Goal: Information Seeking & Learning: Learn about a topic

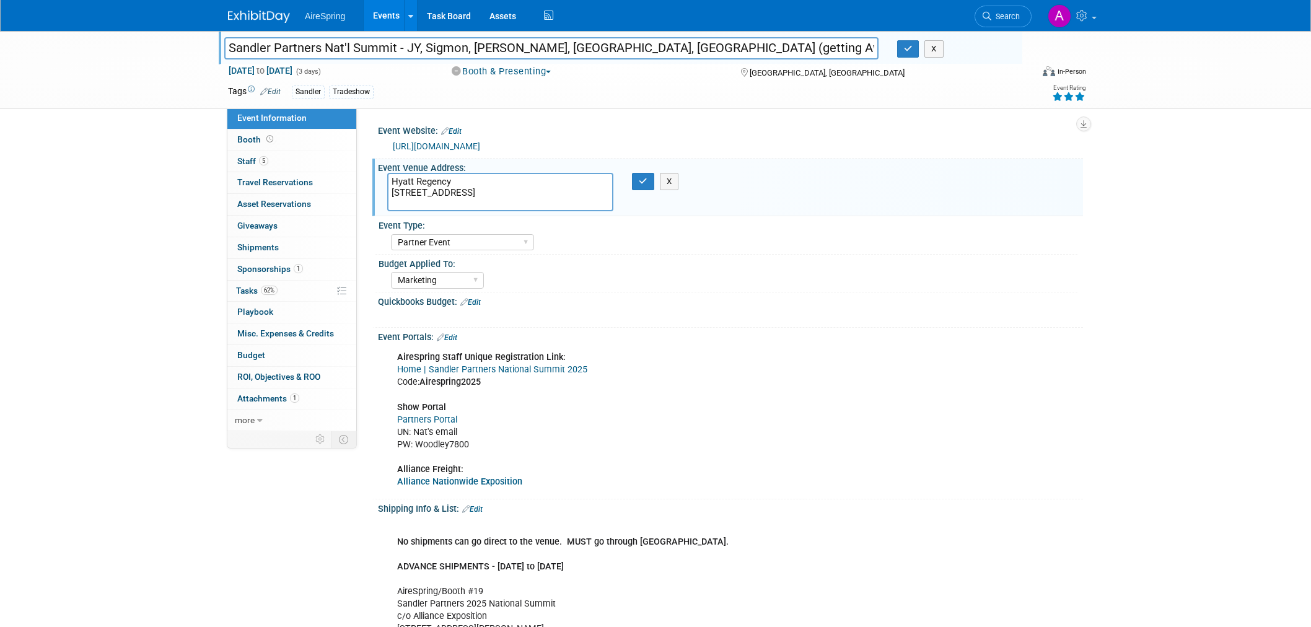
select select "Partner Event"
select select "Marketing"
click at [782, 286] on div "Marketing Sales Operations Customer" at bounding box center [734, 279] width 686 height 20
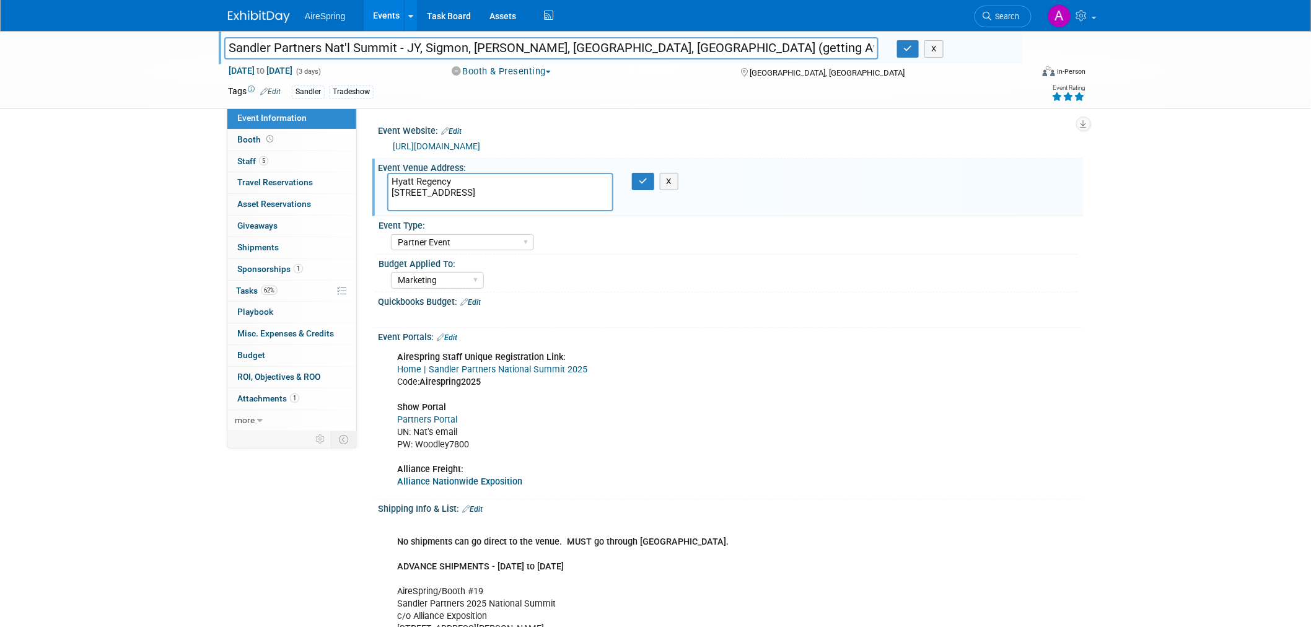
click at [913, 370] on div "AireSpring Staff Unique Registration Link: Home | Sandler Partners National Sum…" at bounding box center [667, 419] width 558 height 149
click at [820, 421] on div "AireSpring Staff Unique Registration Link: Home | Sandler Partners National Sum…" at bounding box center [667, 419] width 558 height 149
click at [865, 280] on div "Marketing Sales Operations Customer" at bounding box center [734, 279] width 686 height 20
click at [1026, 426] on div "AireSpring Staff Unique Registration Link: Home | Sandler Partners National Sum…" at bounding box center [730, 419] width 705 height 154
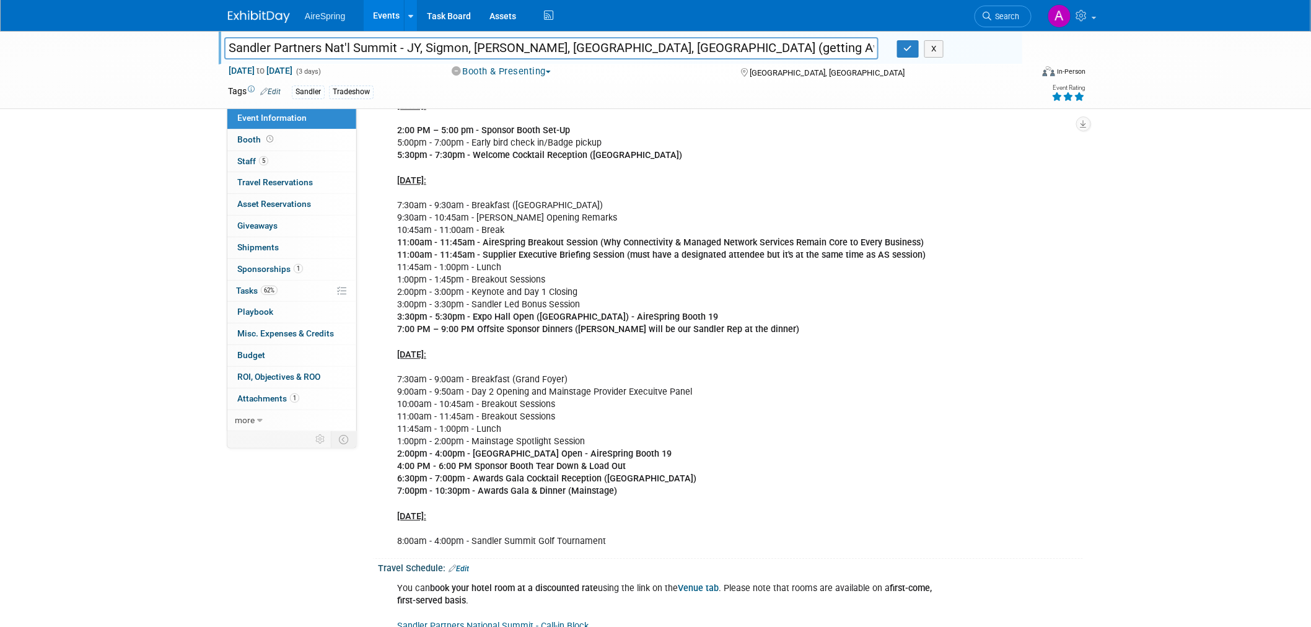
scroll to position [1239, 0]
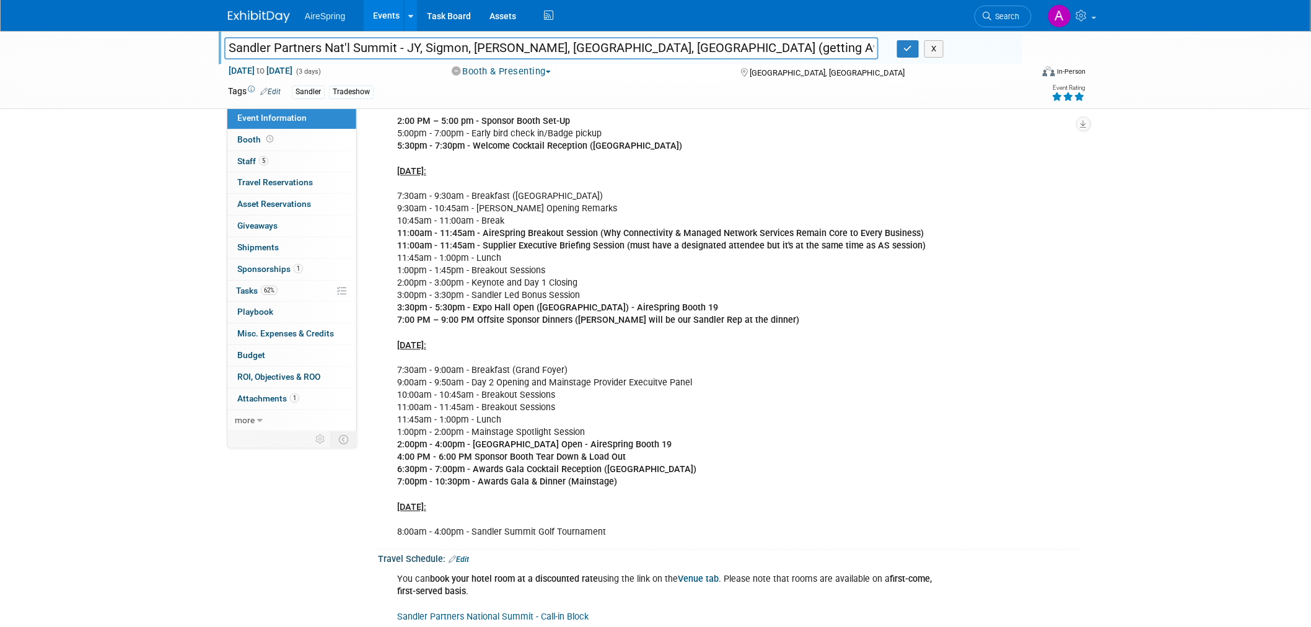
click at [1074, 400] on div "Agenda | Sandler Partners National Summit 2025 Mon., Oct 6: 2:00 PM – 5:00 pm -…" at bounding box center [730, 300] width 705 height 489
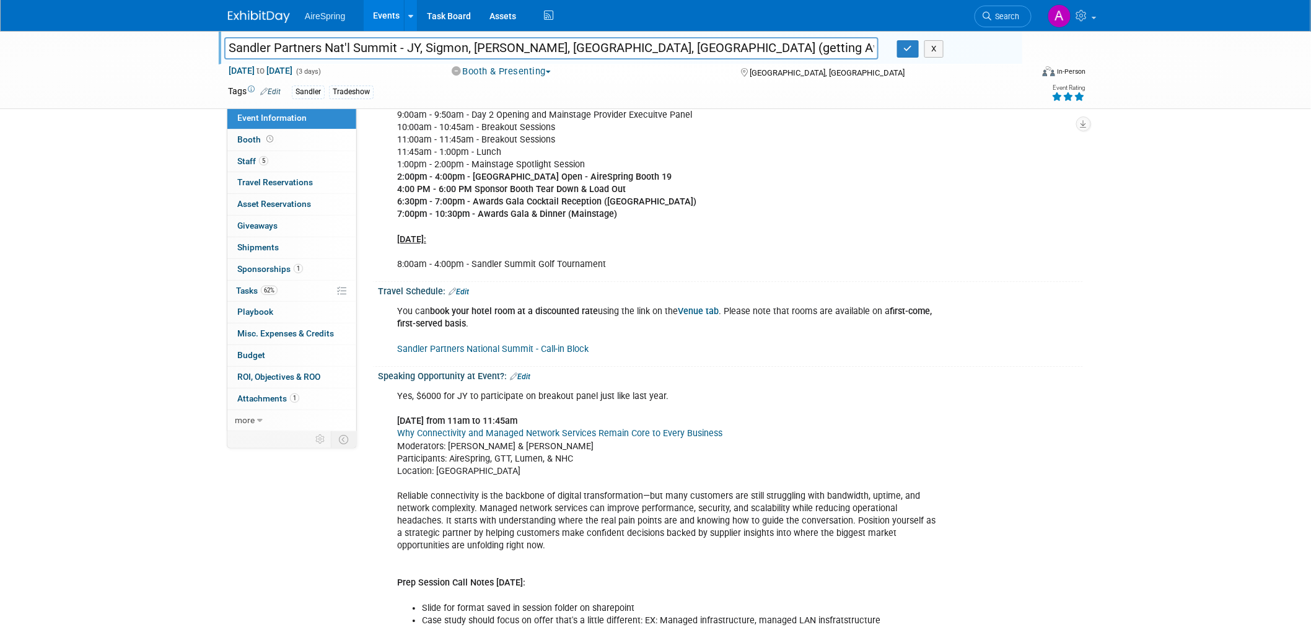
scroll to position [1514, 0]
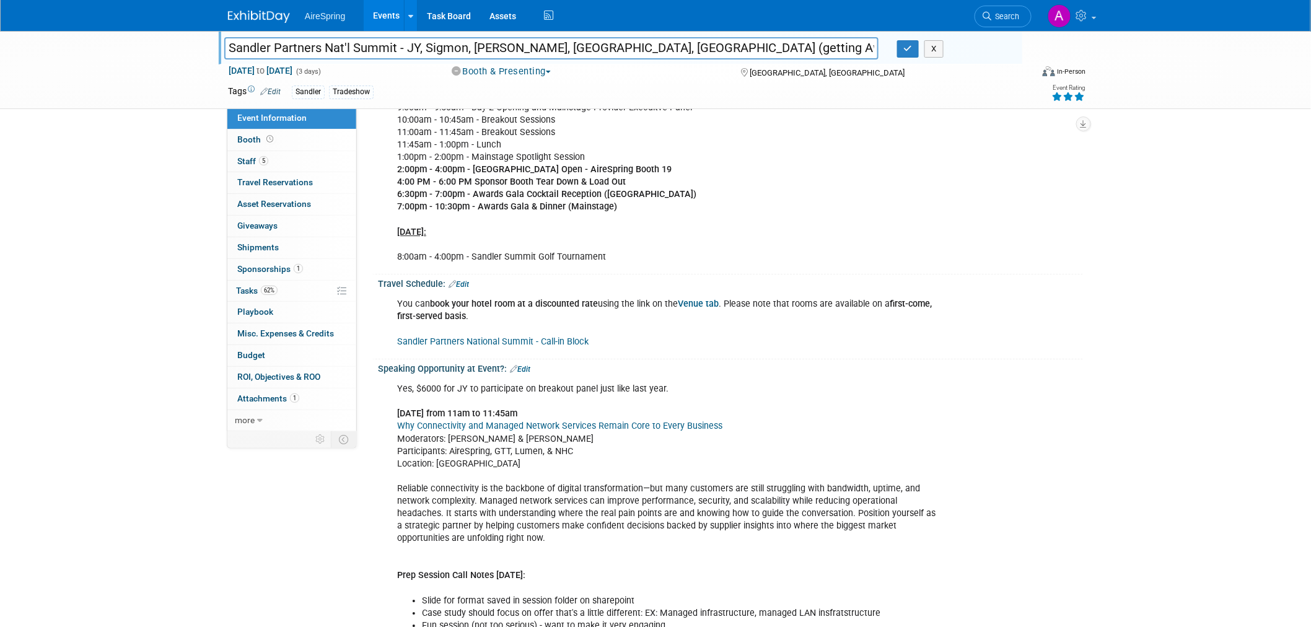
click at [999, 440] on div "Yes, $6000 for JY to participate on breakout panel just like last year. Tuesday…" at bounding box center [730, 569] width 705 height 390
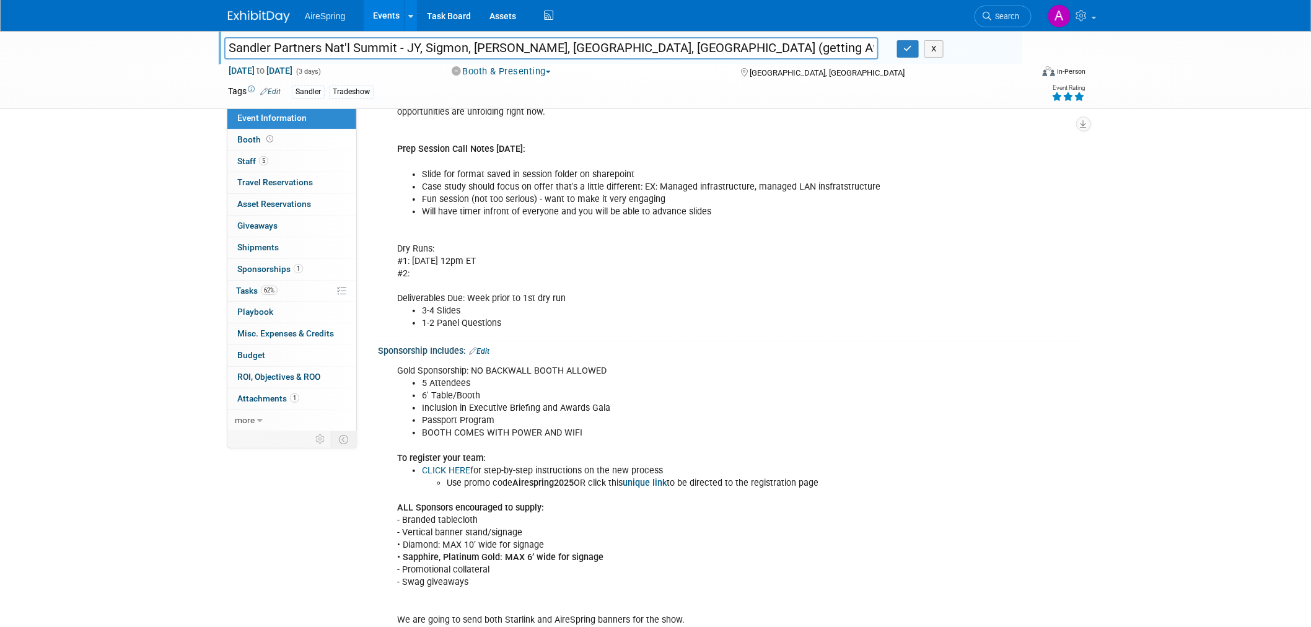
scroll to position [1996, 0]
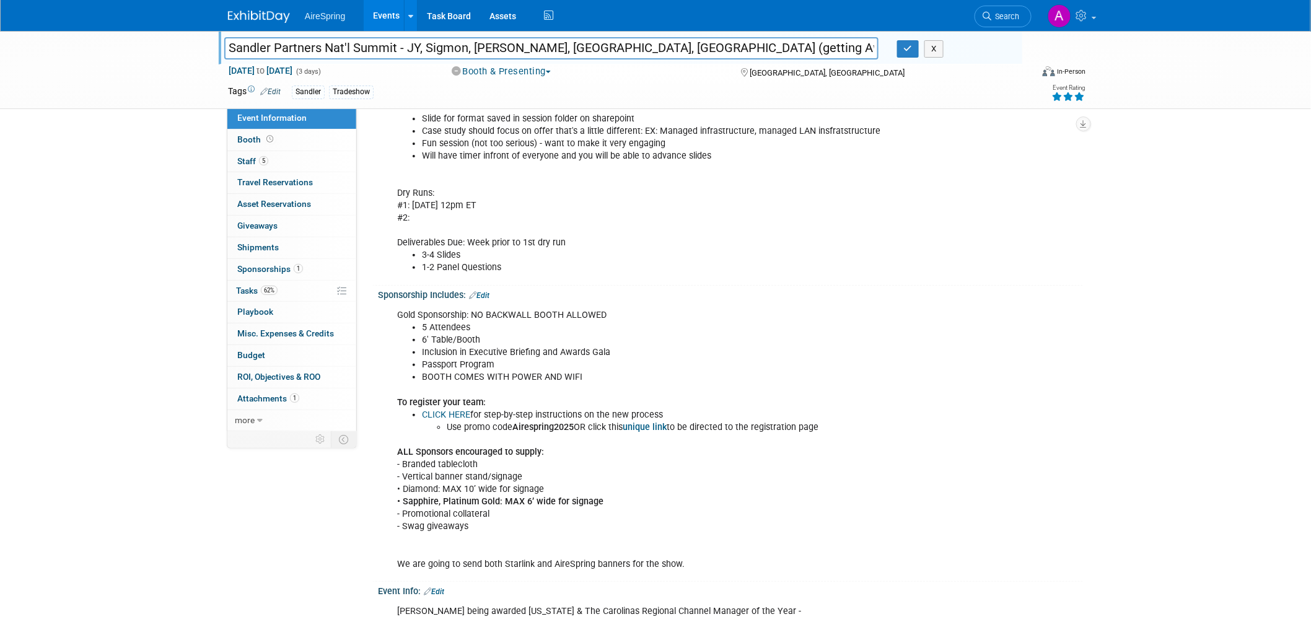
click at [725, 484] on div "Gold Sponsorship: NO BACKWALL BOOTH ALLOWED 5 Attendees 6' Table/Booth Inclusio…" at bounding box center [667, 440] width 558 height 274
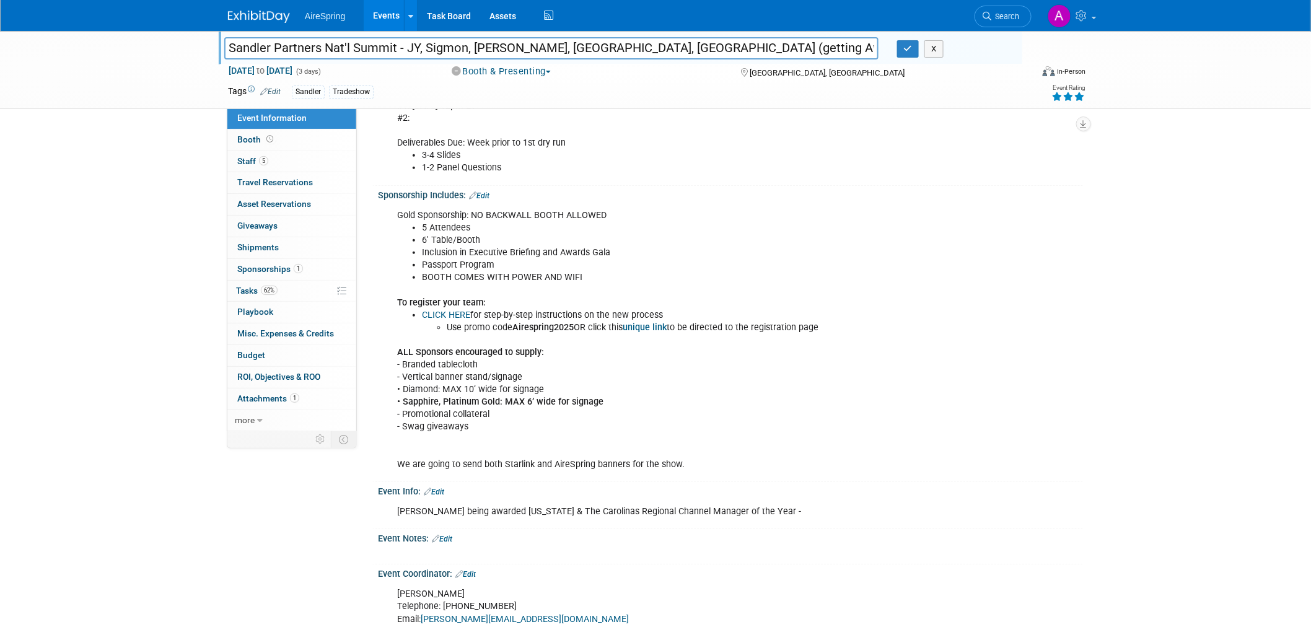
scroll to position [2134, 0]
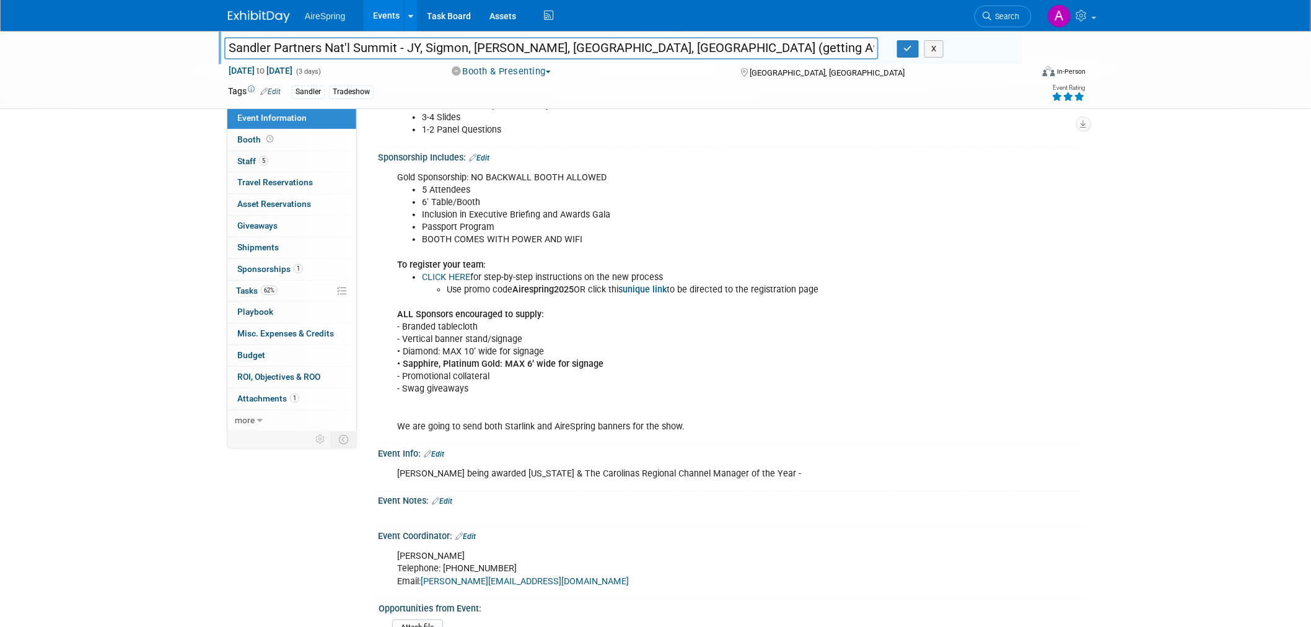
click at [725, 484] on div "Event Info: Edit Scott Bender being awarded Georgia & The Carolinas Regional Ch…" at bounding box center [727, 468] width 711 height 48
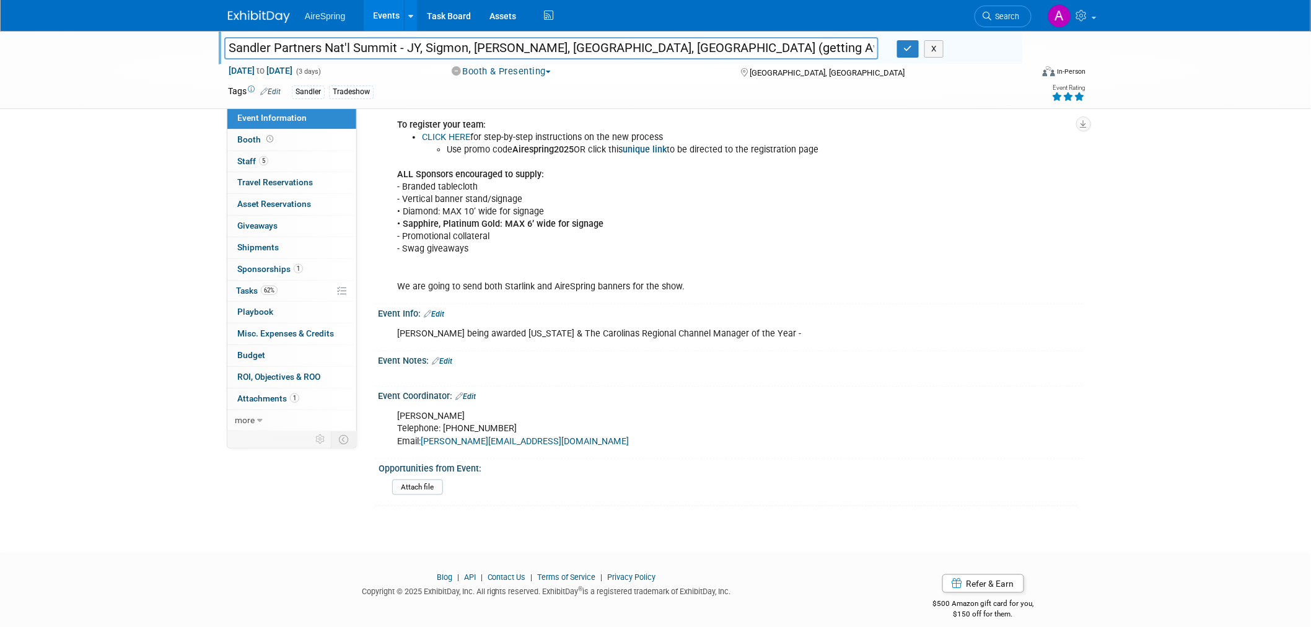
scroll to position [2280, 0]
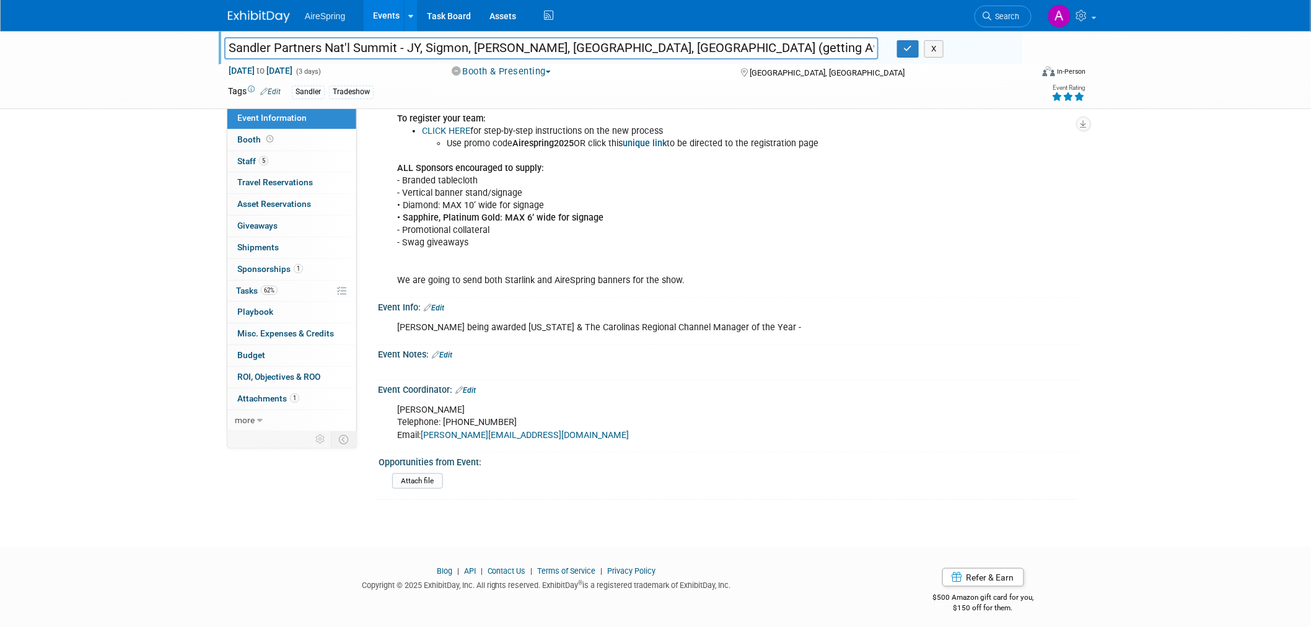
click at [726, 483] on div "Attach file" at bounding box center [732, 483] width 681 height 20
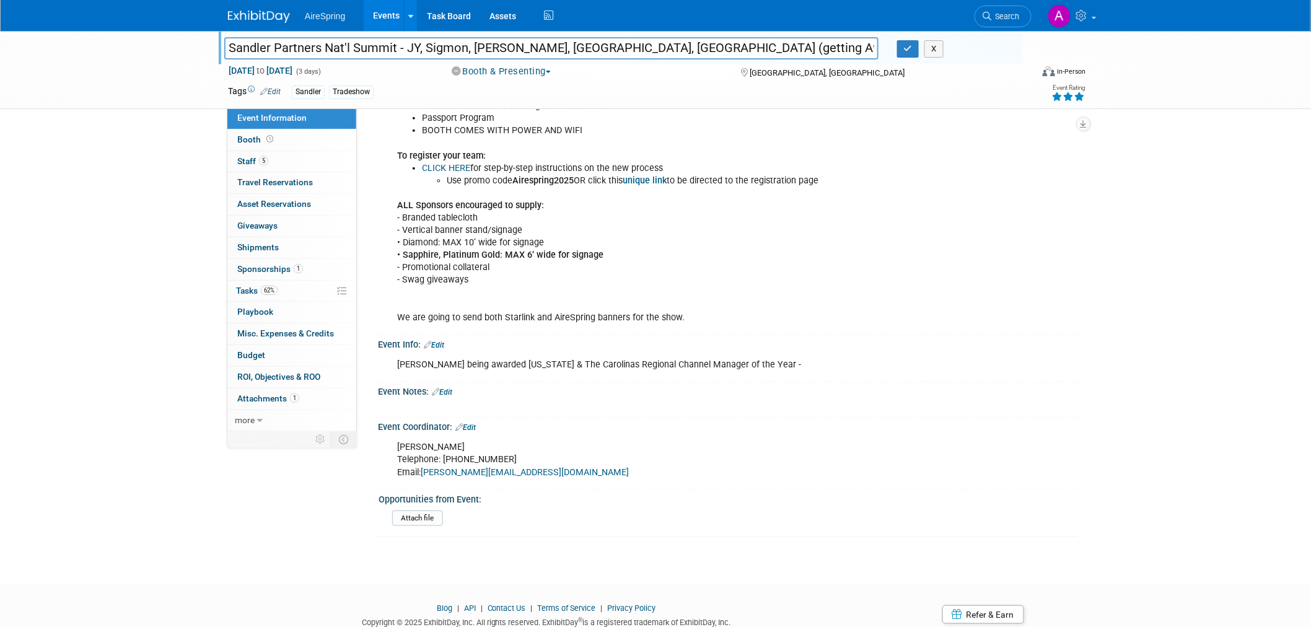
scroll to position [2210, 0]
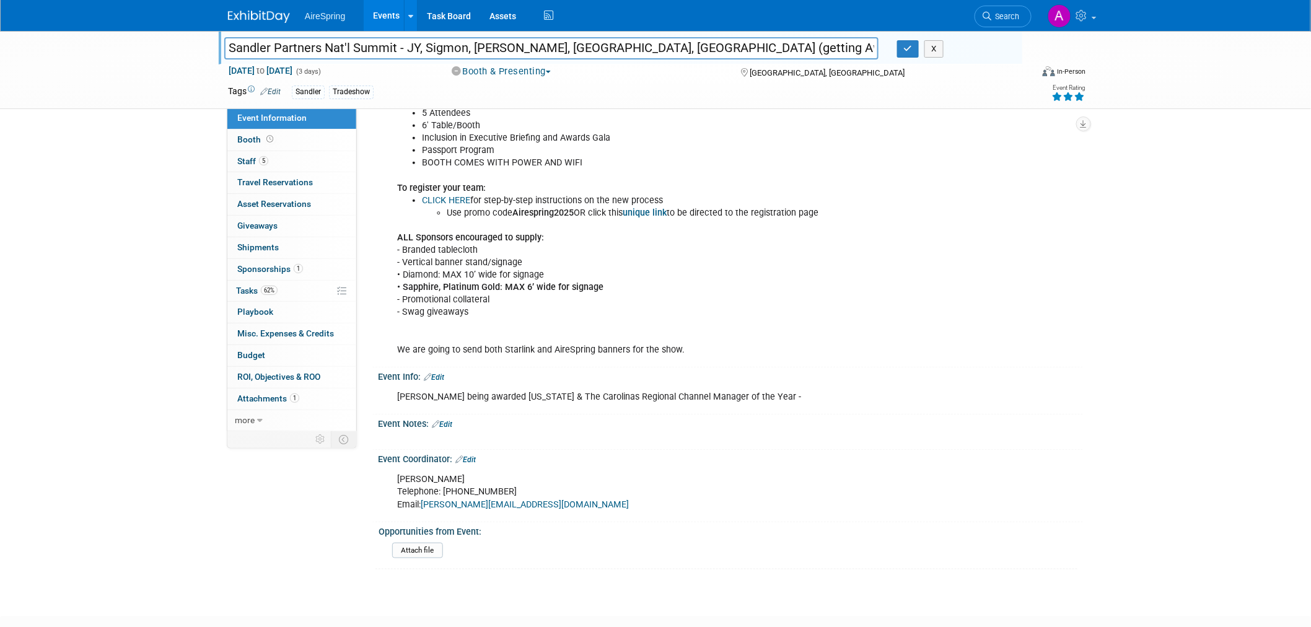
click at [726, 483] on div "McKenna Carroll Telephone: (310) 861-2268 Email: mckenna@sandlerpartners.com" at bounding box center [667, 492] width 558 height 50
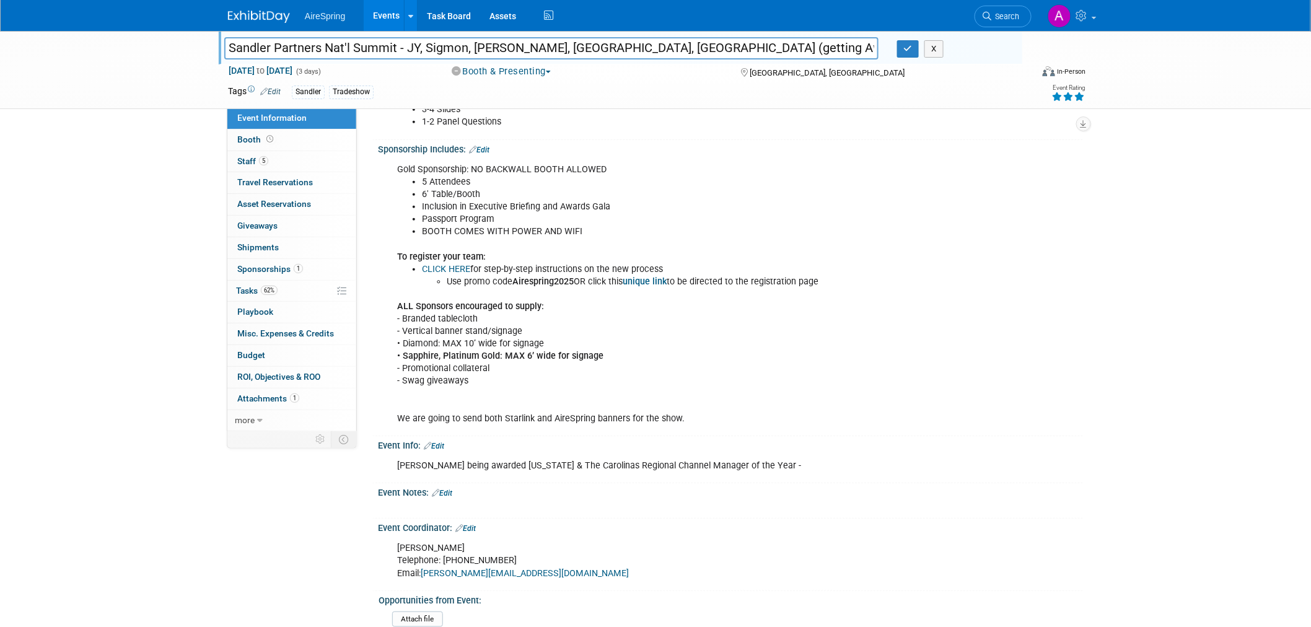
scroll to position [2073, 0]
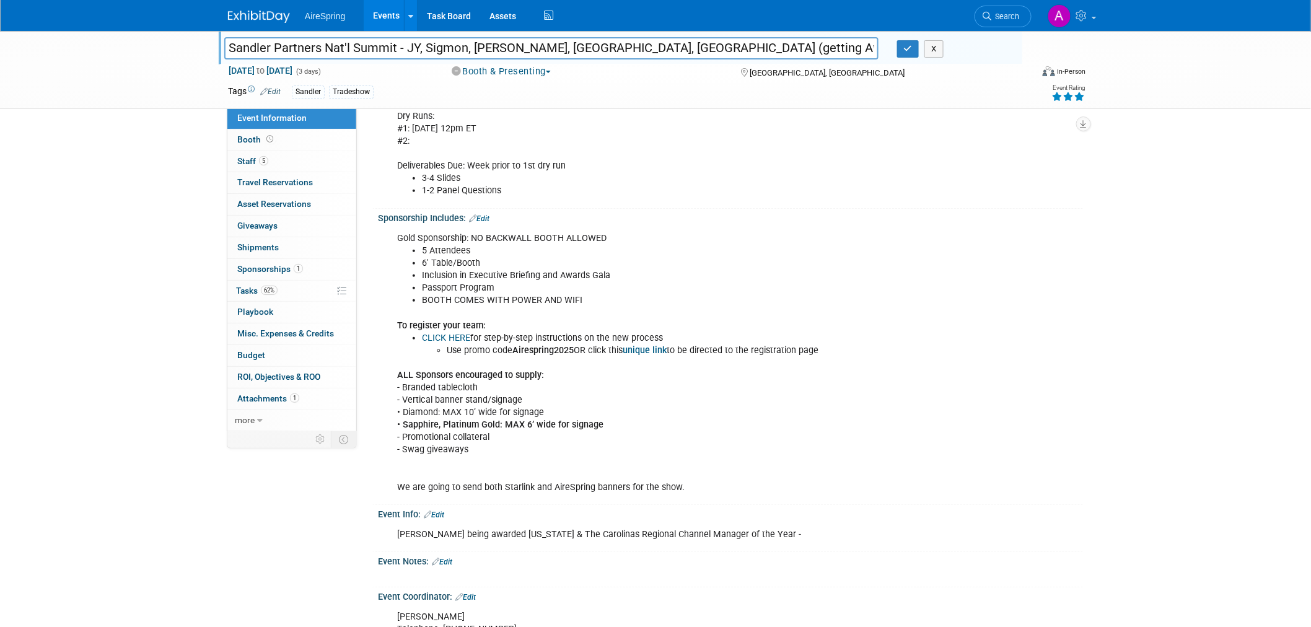
click at [803, 411] on div "Gold Sponsorship: NO BACKWALL BOOTH ALLOWED 5 Attendees 6' Table/Booth Inclusio…" at bounding box center [667, 363] width 558 height 274
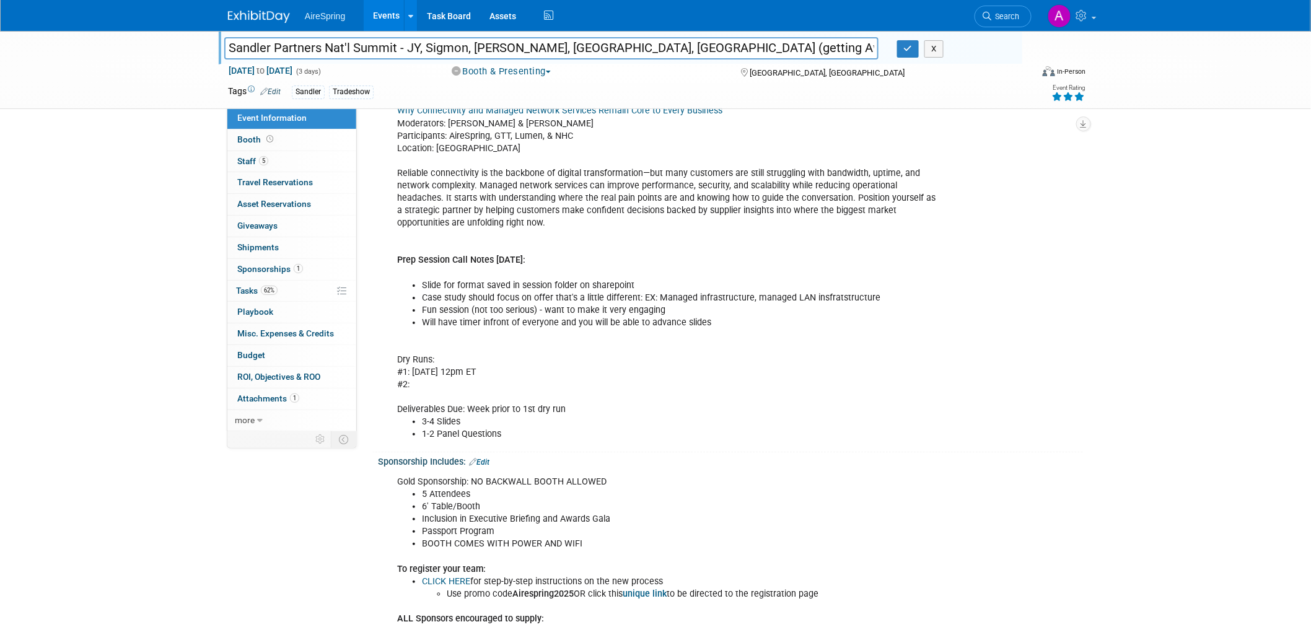
scroll to position [1798, 0]
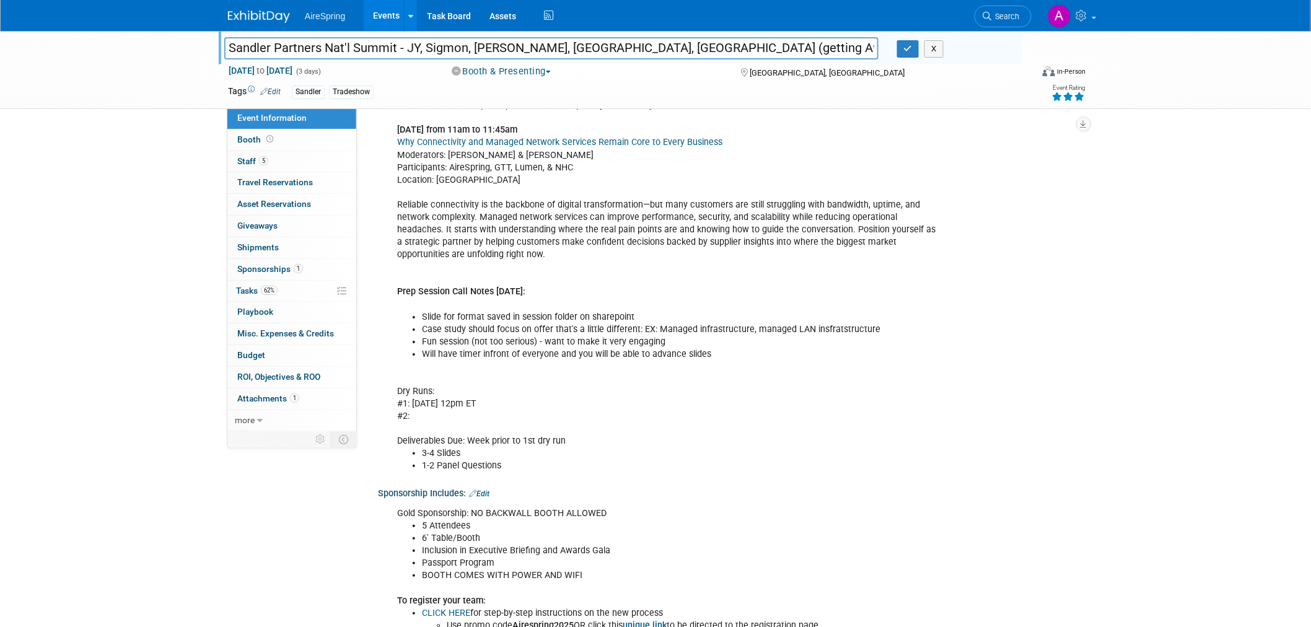
click at [834, 454] on li "3-4 Slides" at bounding box center [680, 453] width 517 height 12
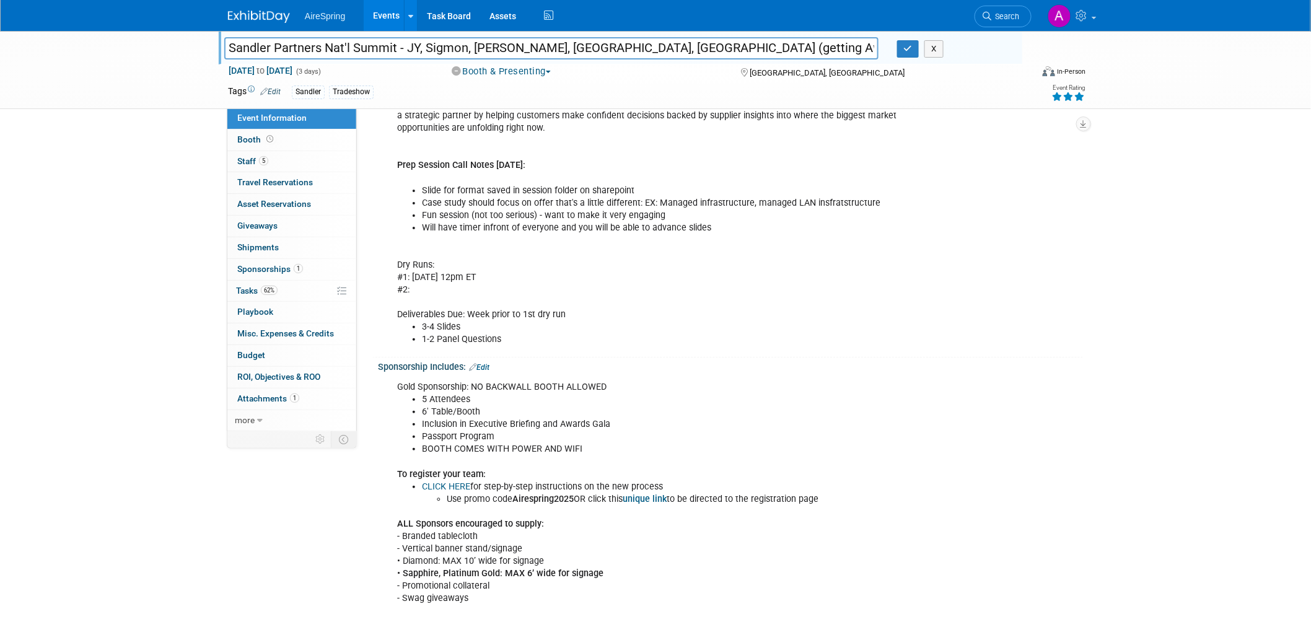
scroll to position [1729, 0]
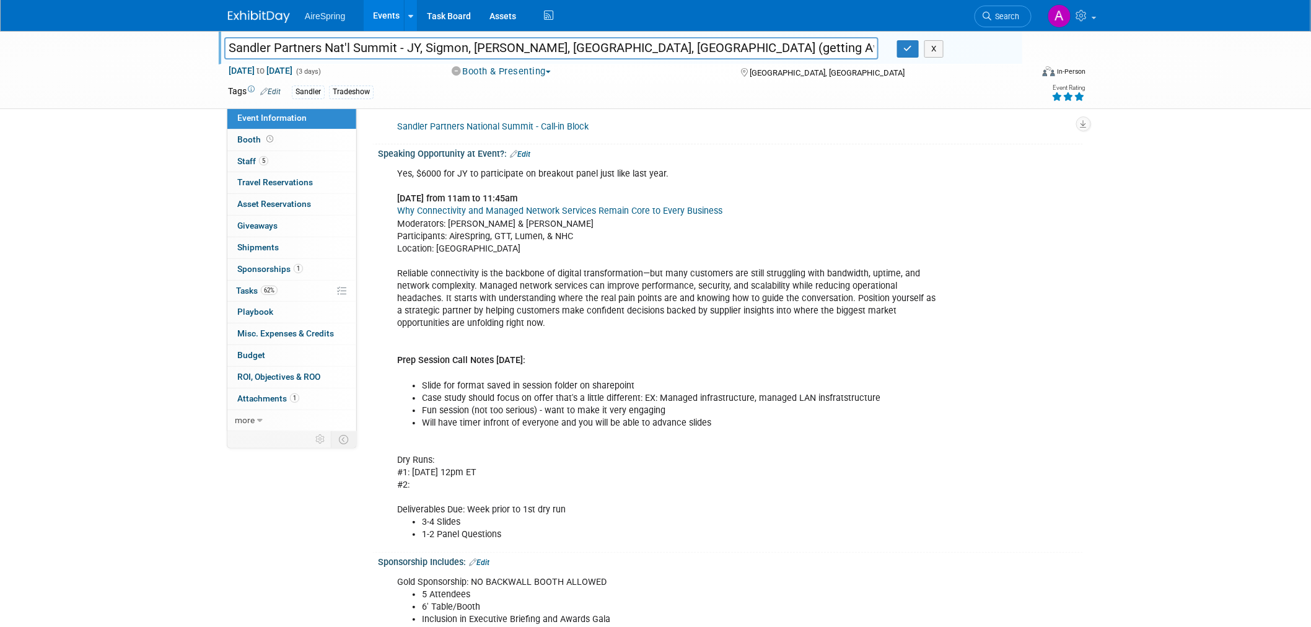
click at [731, 434] on div "Yes, $6000 for JY to participate on breakout panel just like last year. Tuesday…" at bounding box center [667, 354] width 558 height 385
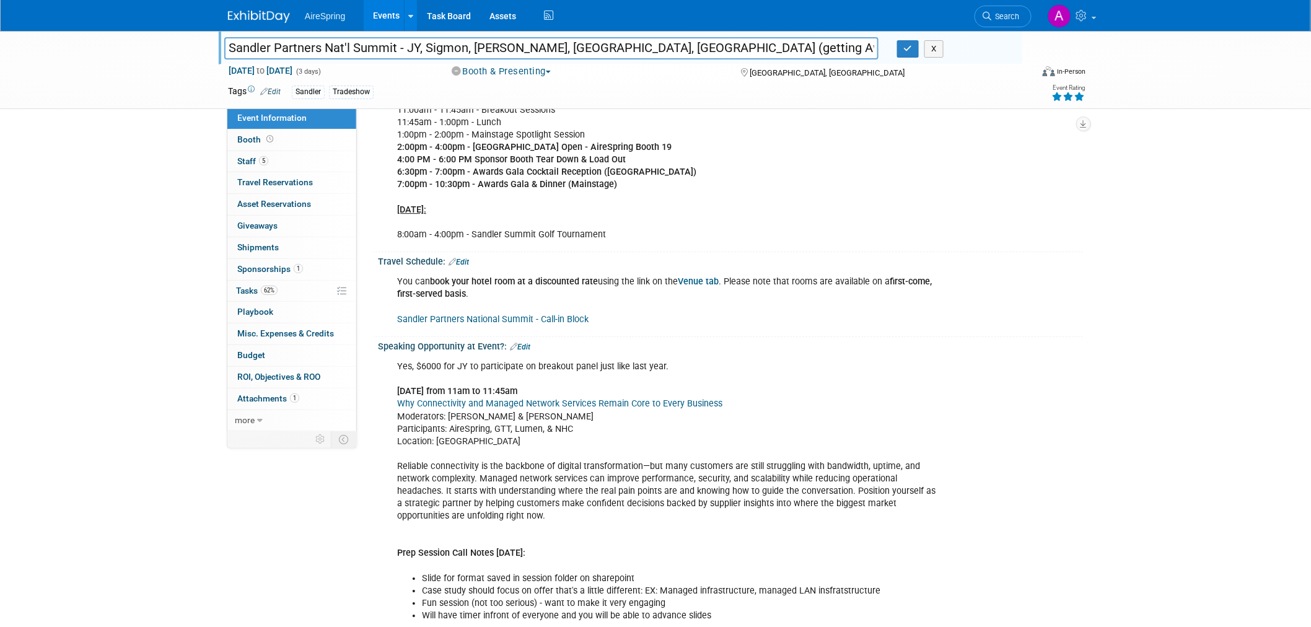
scroll to position [1522, 0]
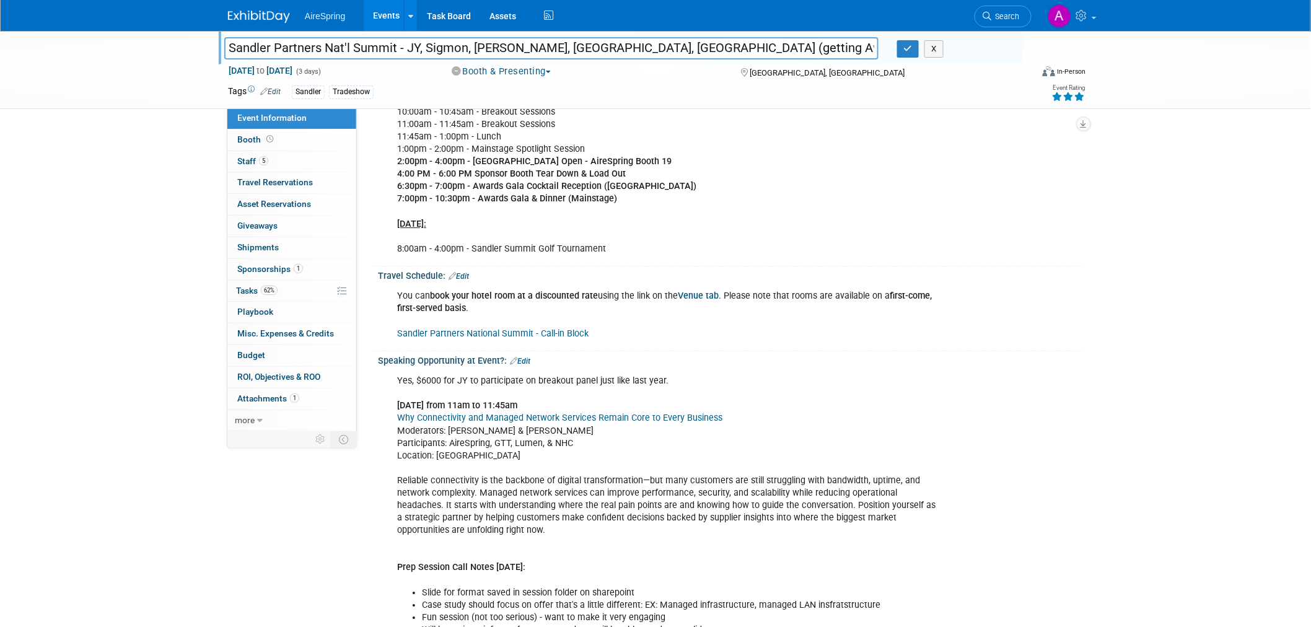
click at [731, 434] on div "Yes, $6000 for JY to participate on breakout panel just like last year. Tuesday…" at bounding box center [667, 561] width 558 height 385
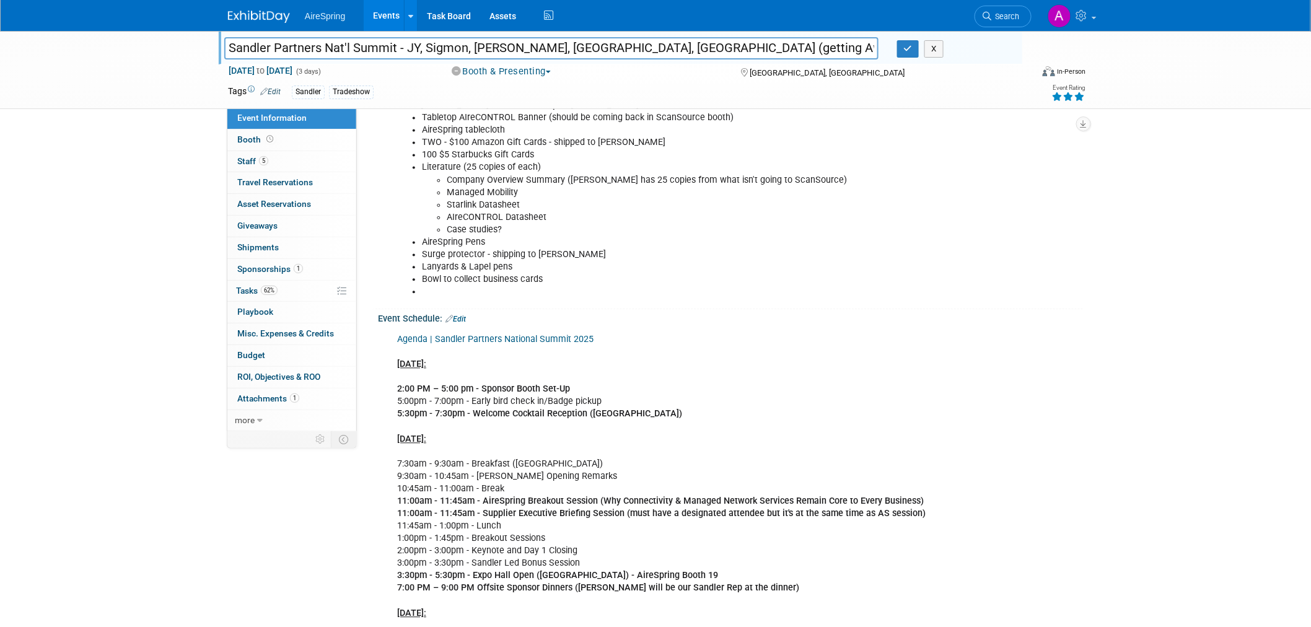
scroll to position [903, 0]
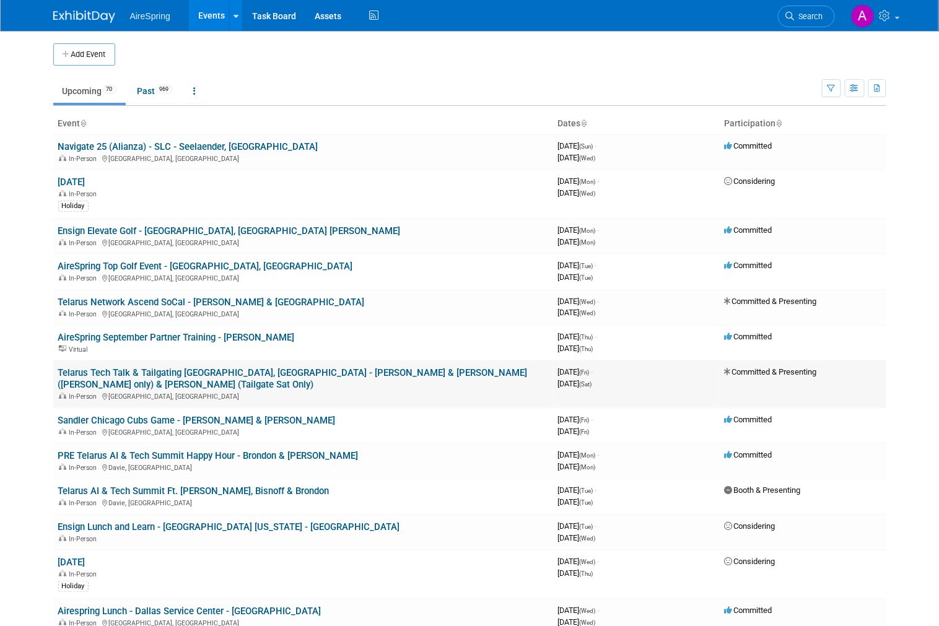
click at [383, 374] on link "Telarus Tech Talk & Tailgating [GEOGRAPHIC_DATA], [GEOGRAPHIC_DATA] - [PERSON_N…" at bounding box center [293, 378] width 470 height 23
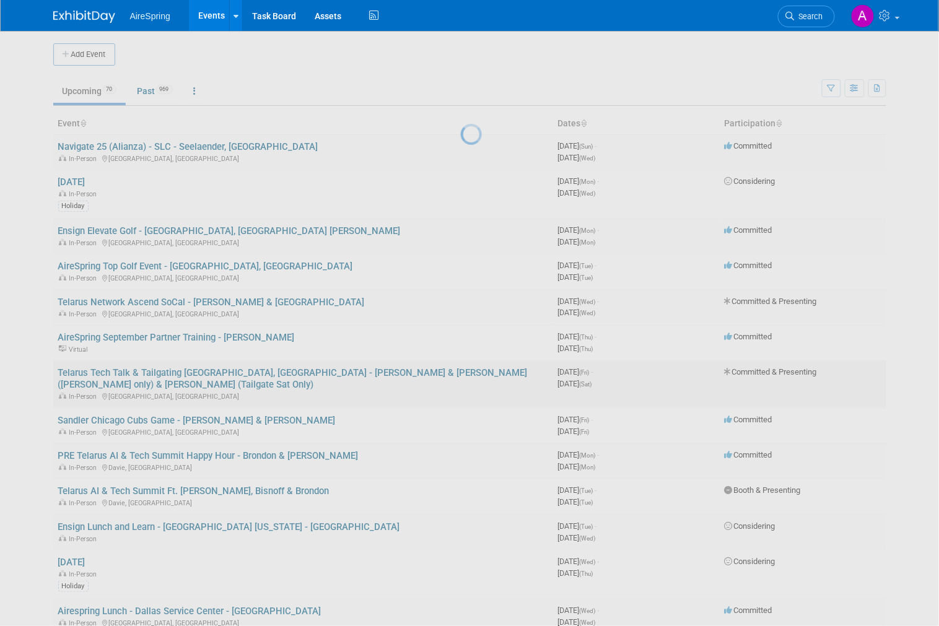
click at [461, 374] on div at bounding box center [469, 313] width 17 height 626
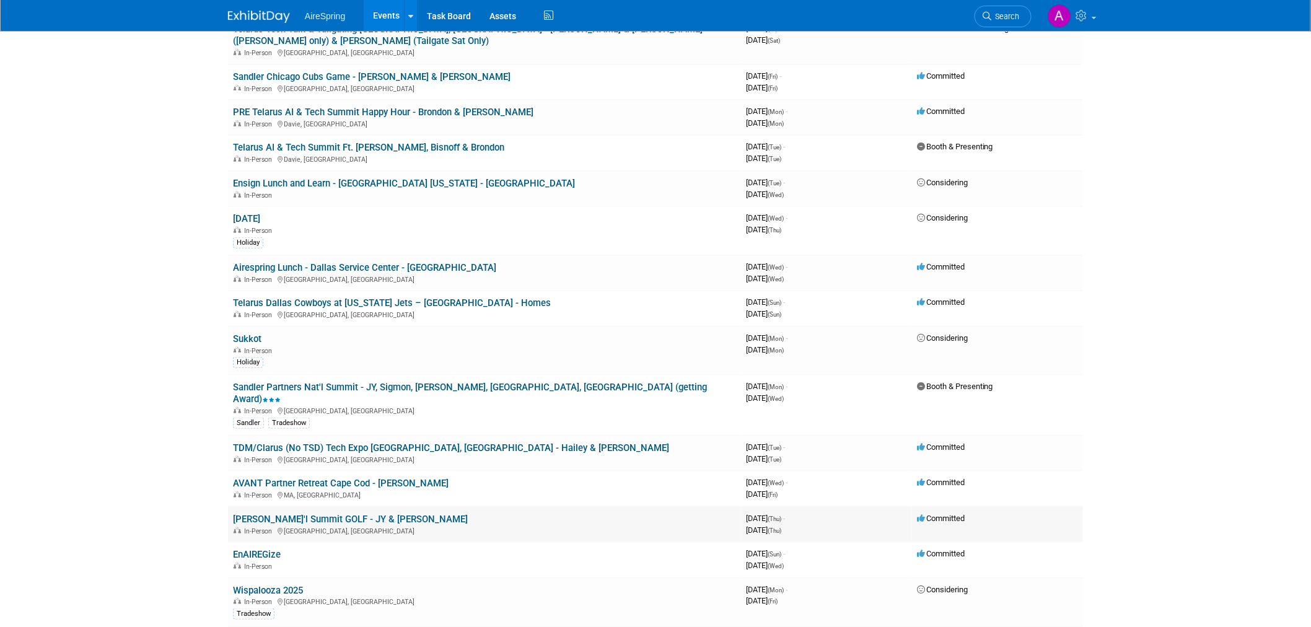
click at [401, 514] on link "[PERSON_NAME]'l Summit GOLF - JY & [PERSON_NAME]" at bounding box center [350, 519] width 235 height 11
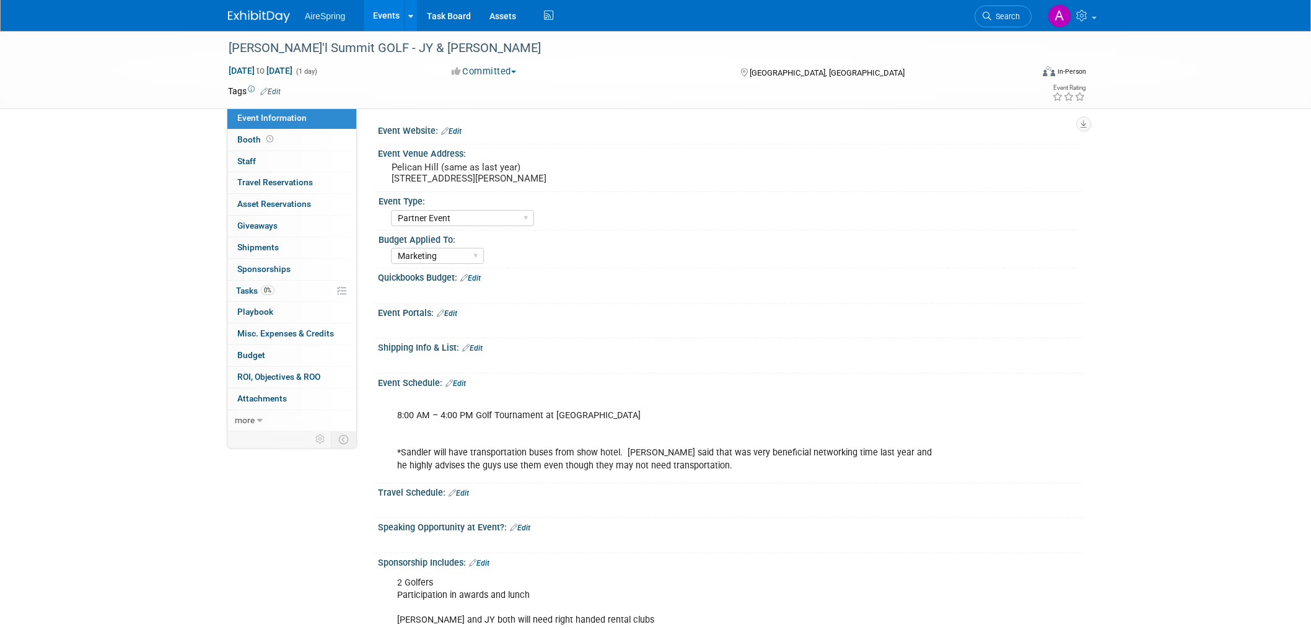
select select "Partner Event"
select select "Marketing"
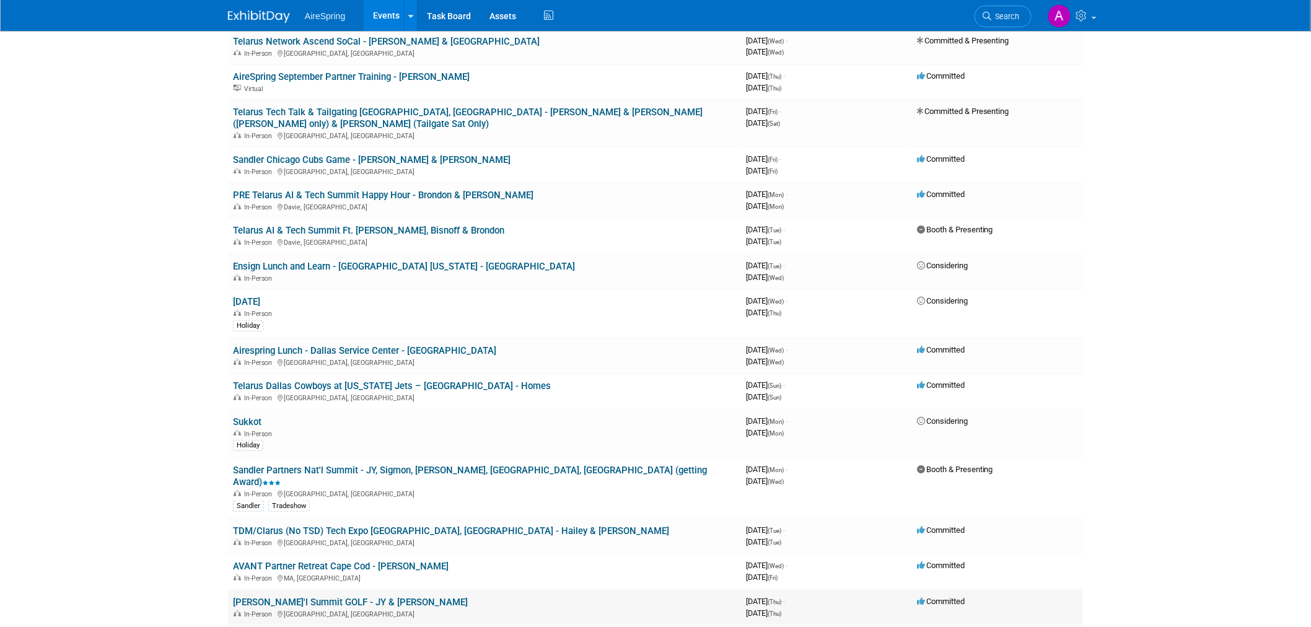
scroll to position [344, 0]
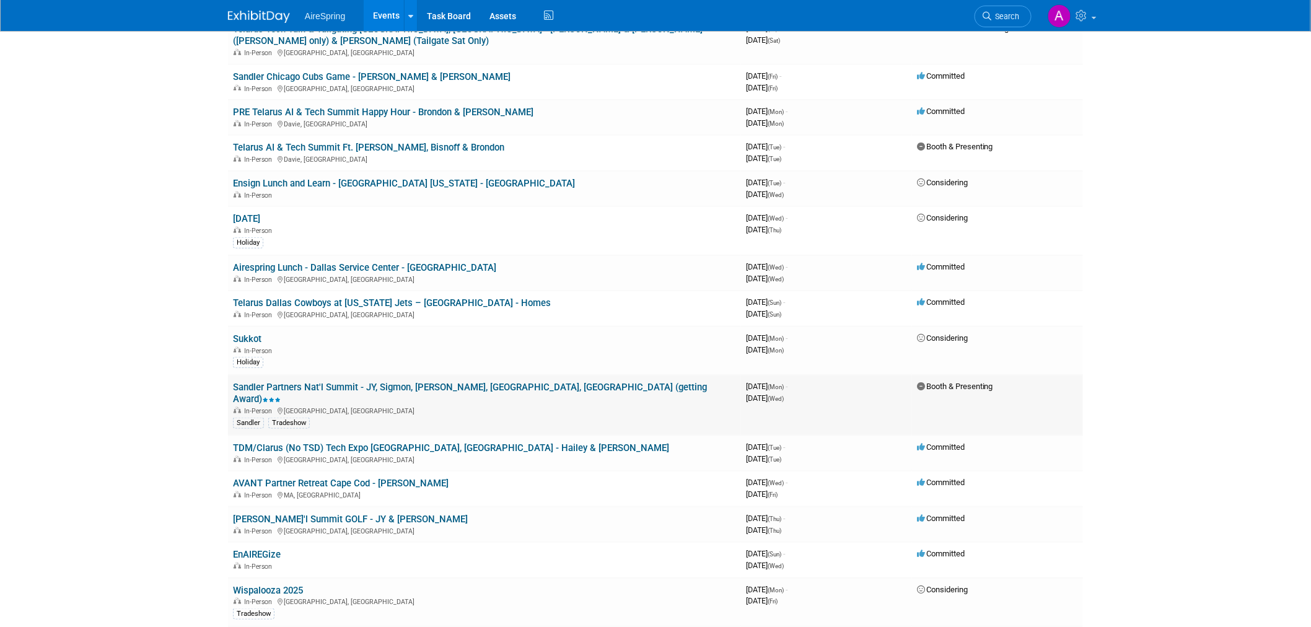
click at [531, 416] on div "Sandler Tradeshow" at bounding box center [484, 422] width 503 height 13
click at [525, 382] on link "Sandler Partners Nat'l Summit - JY, Sigmon, [PERSON_NAME], [GEOGRAPHIC_DATA], […" at bounding box center [470, 393] width 474 height 23
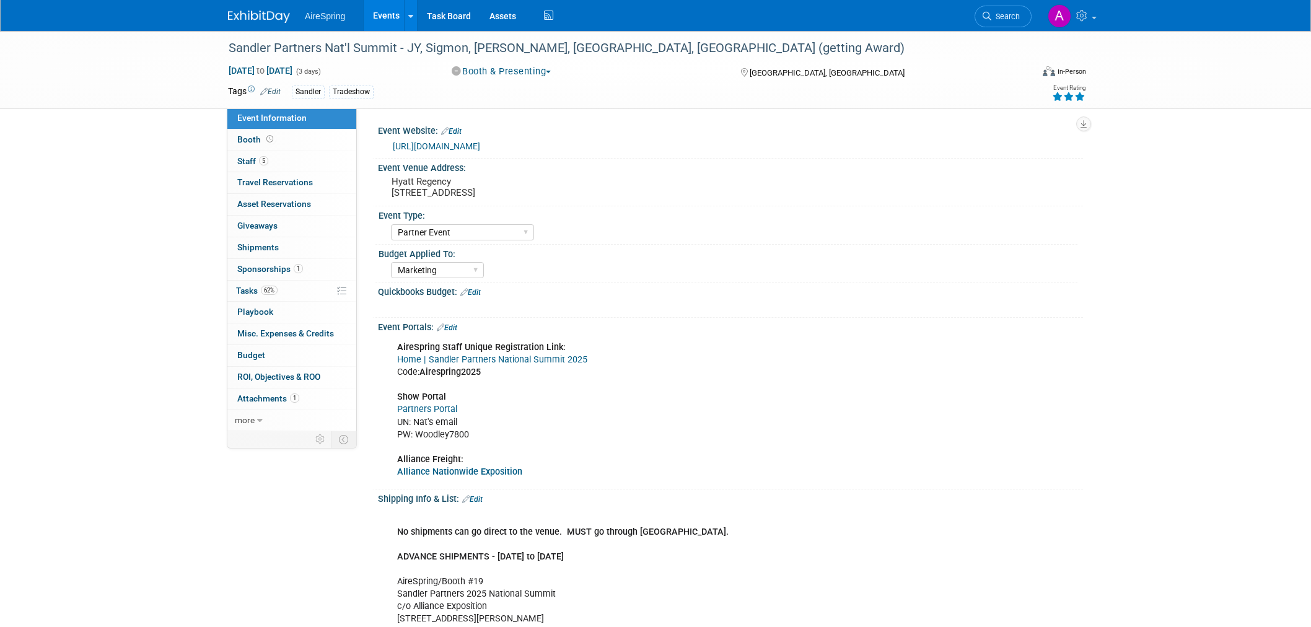
select select "Partner Event"
select select "Marketing"
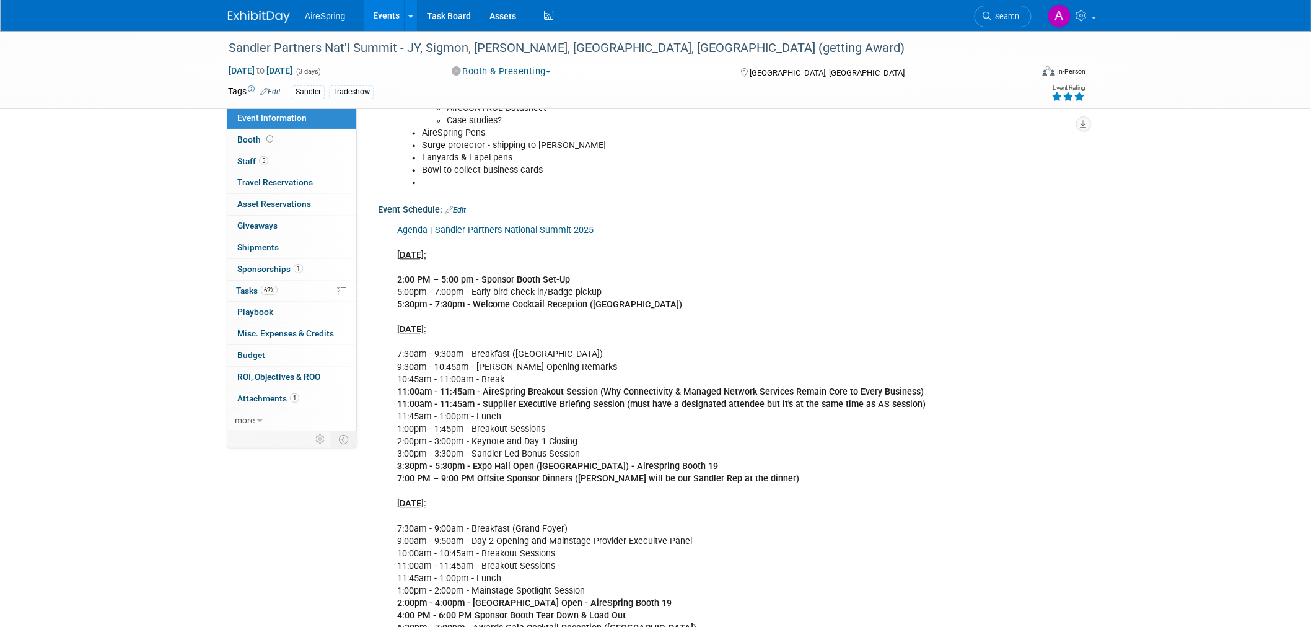
scroll to position [1032, 0]
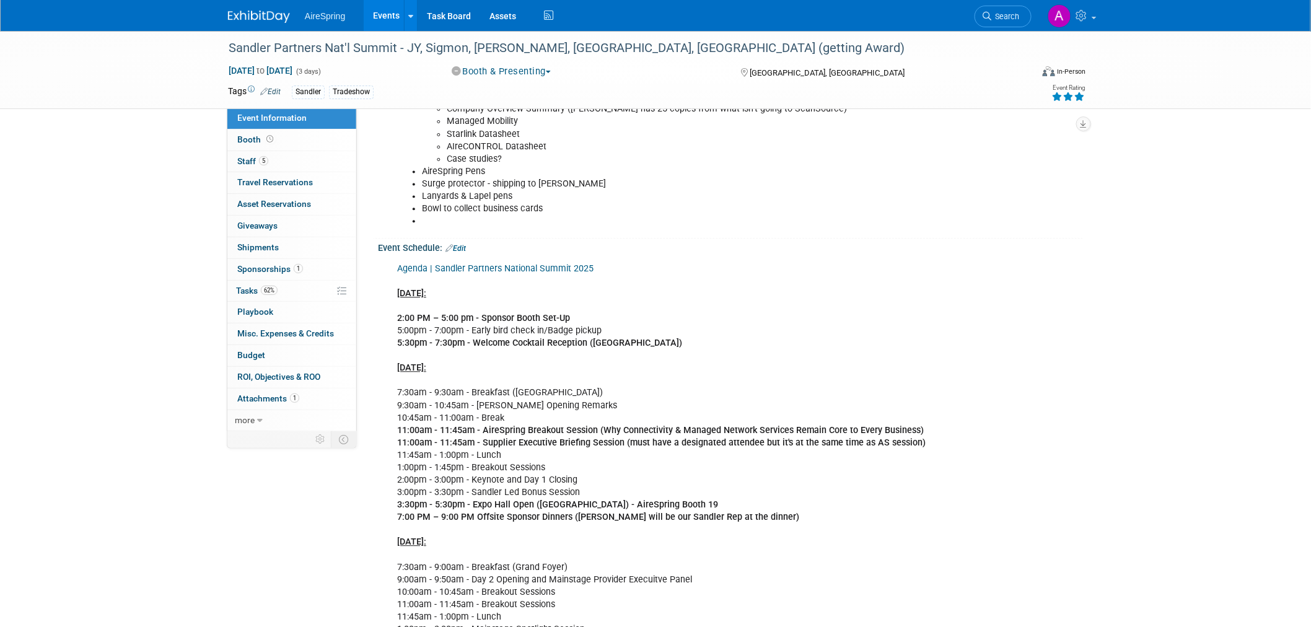
click at [758, 330] on div "Agenda | Sandler Partners National Summit 2025 Mon., Oct 6: 2:00 PM – 5:00 pm -…" at bounding box center [667, 498] width 558 height 485
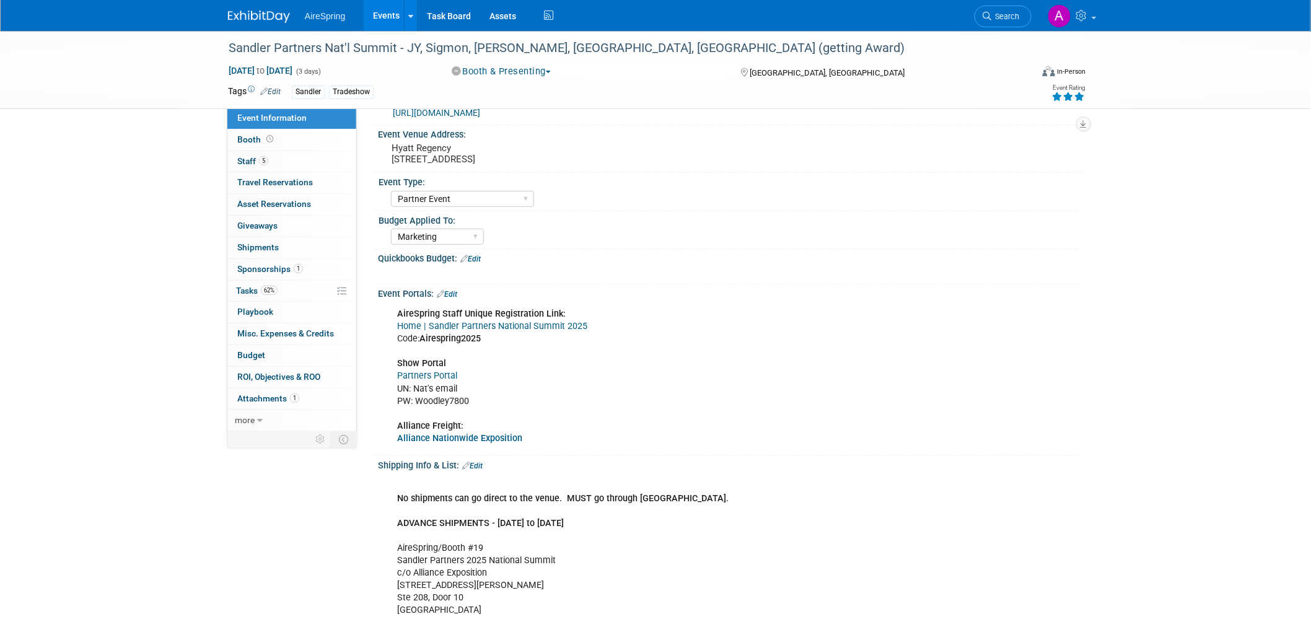
scroll to position [0, 0]
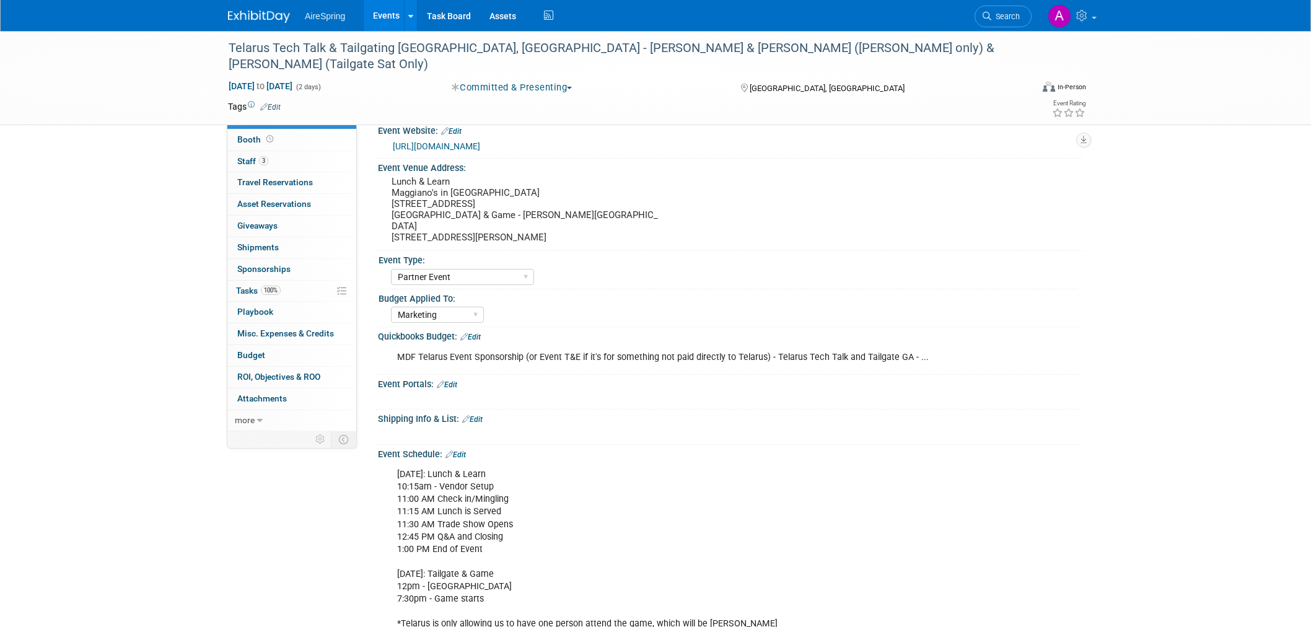
select select "Partner Event"
select select "Marketing"
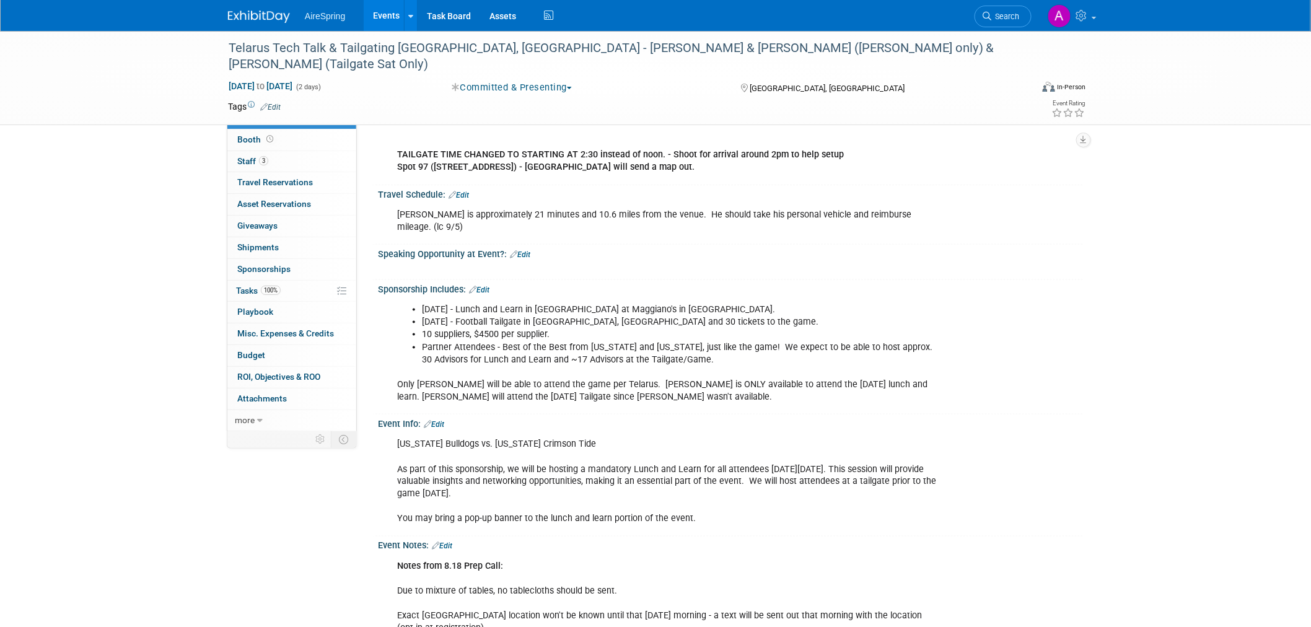
scroll to position [481, 0]
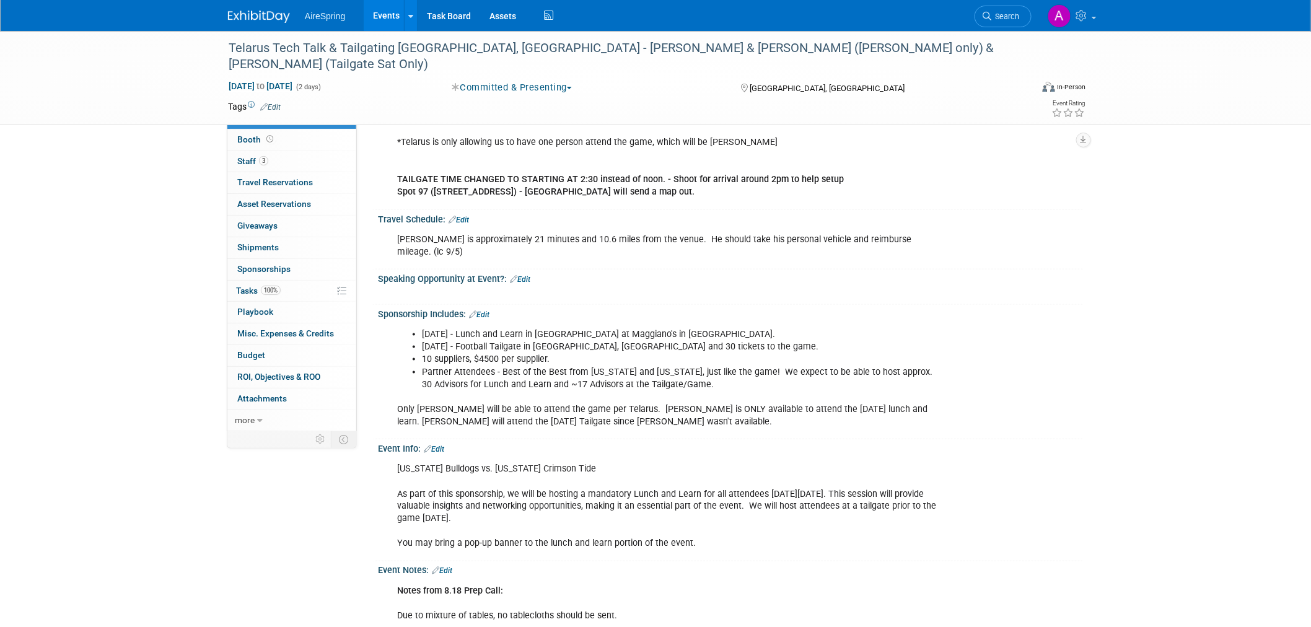
click at [1030, 269] on div "Speaking Opportunity at Event?: Edit" at bounding box center [730, 277] width 705 height 16
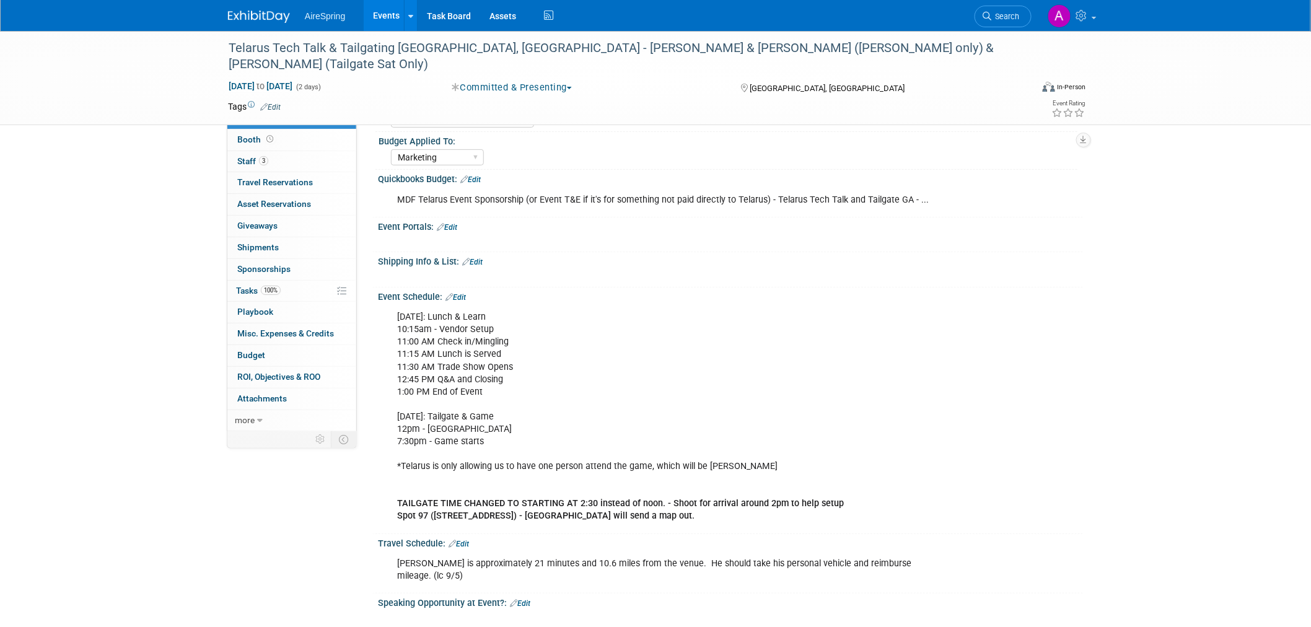
scroll to position [0, 0]
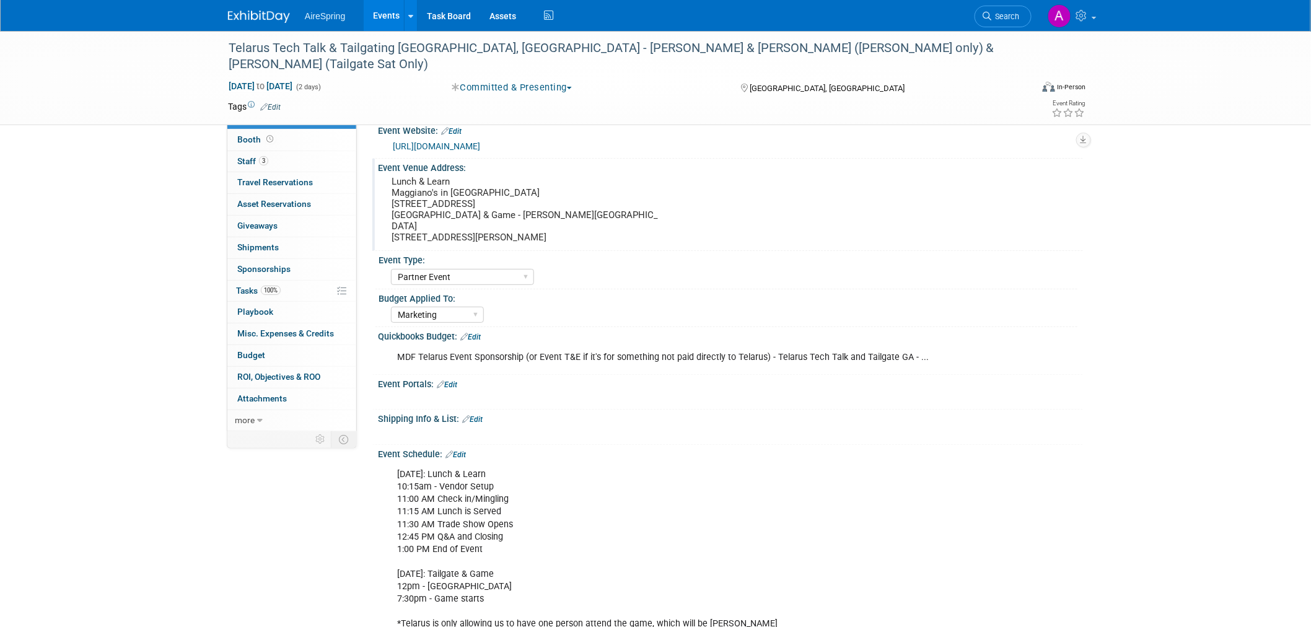
click at [479, 224] on pre "Lunch & Learn Maggiano's in [GEOGRAPHIC_DATA] [STREET_ADDRESS] [GEOGRAPHIC_DATA…" at bounding box center [525, 209] width 266 height 67
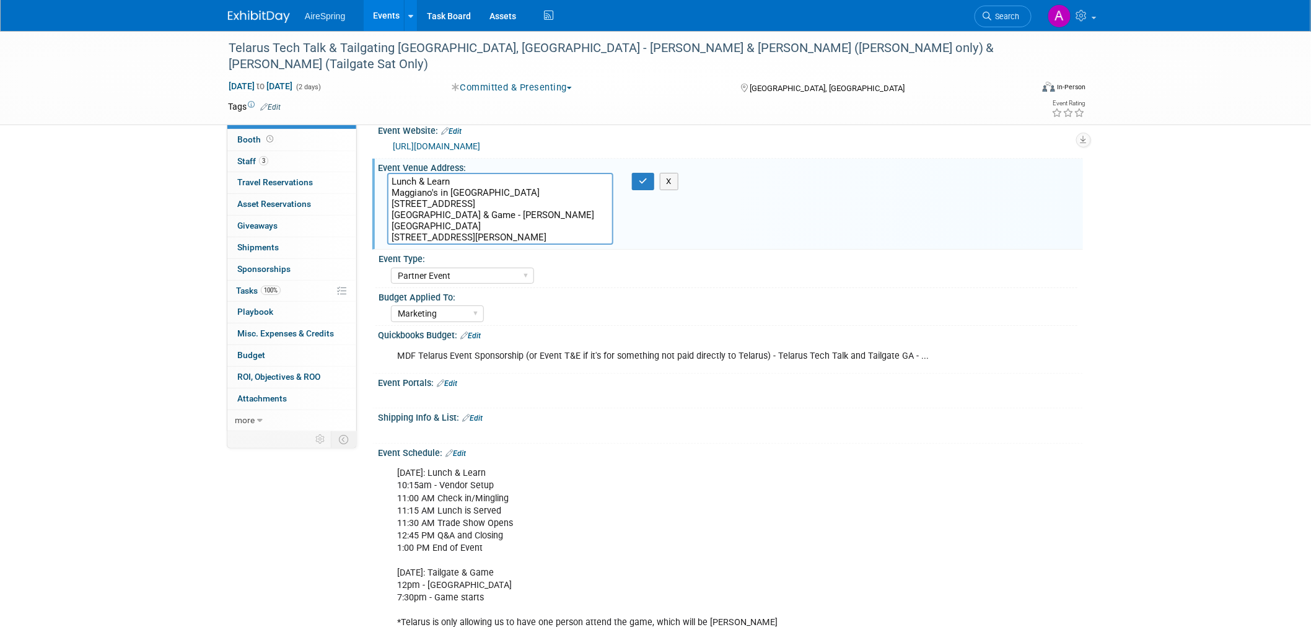
drag, startPoint x: 480, startPoint y: 212, endPoint x: 392, endPoint y: 201, distance: 88.8
click at [392, 201] on textarea "Lunch & Learn Maggiano's in [GEOGRAPHIC_DATA] [STREET_ADDRESS] [GEOGRAPHIC_DATA…" at bounding box center [500, 209] width 226 height 72
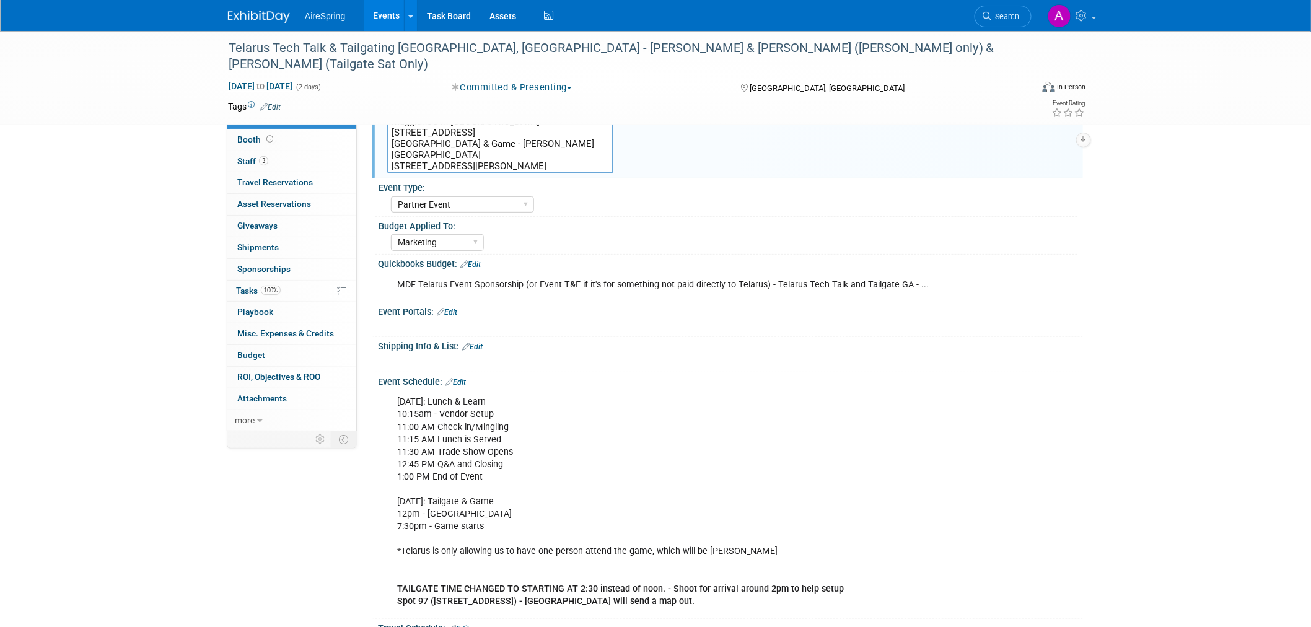
scroll to position [275, 0]
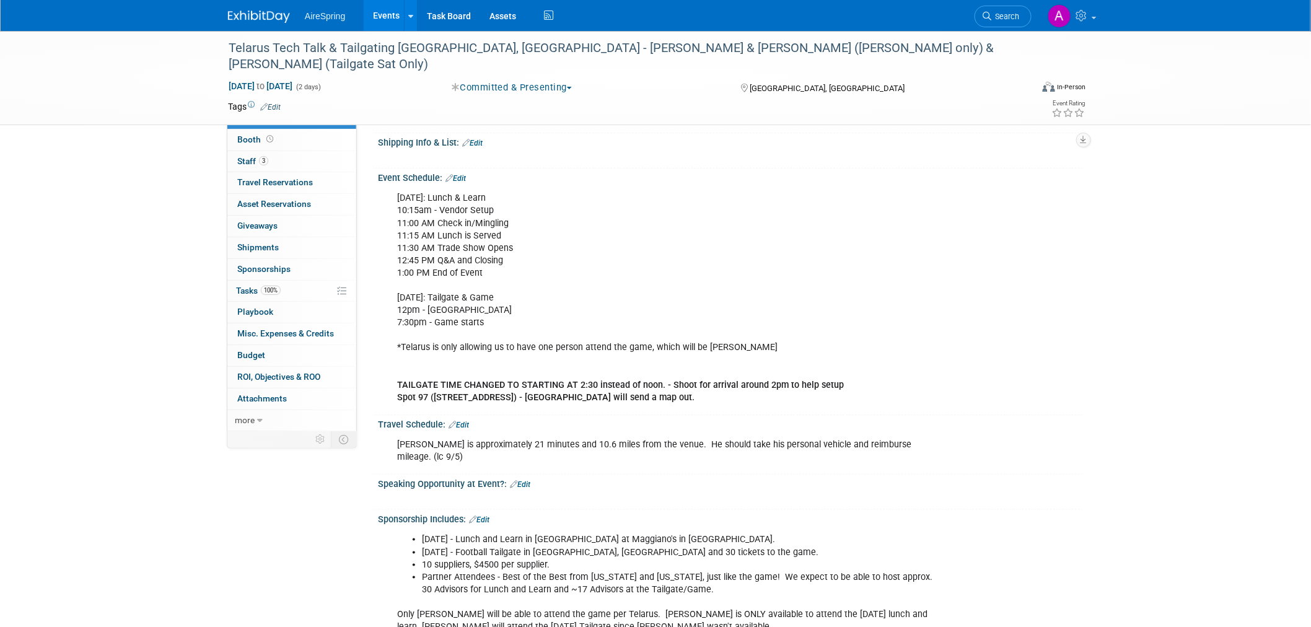
click at [577, 325] on div "[DATE]: Lunch & Learn 10:15am - Vendor Setup 11:00 AM Check in/Mingling 11:15 A…" at bounding box center [667, 298] width 558 height 224
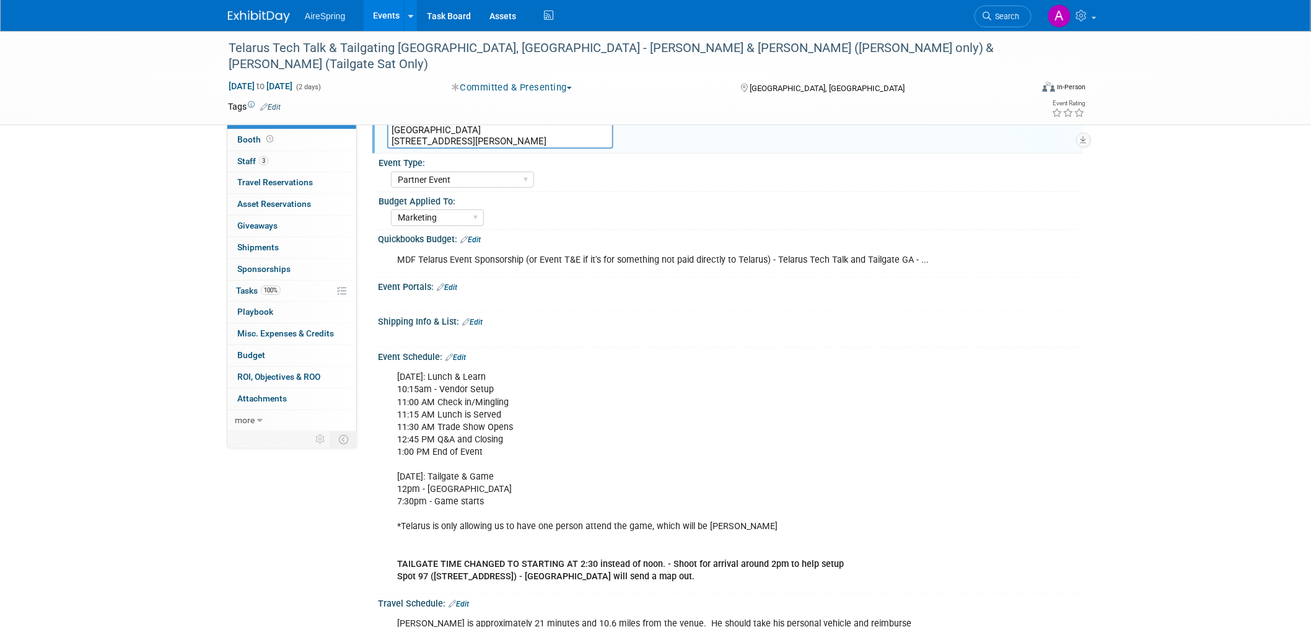
scroll to position [138, 0]
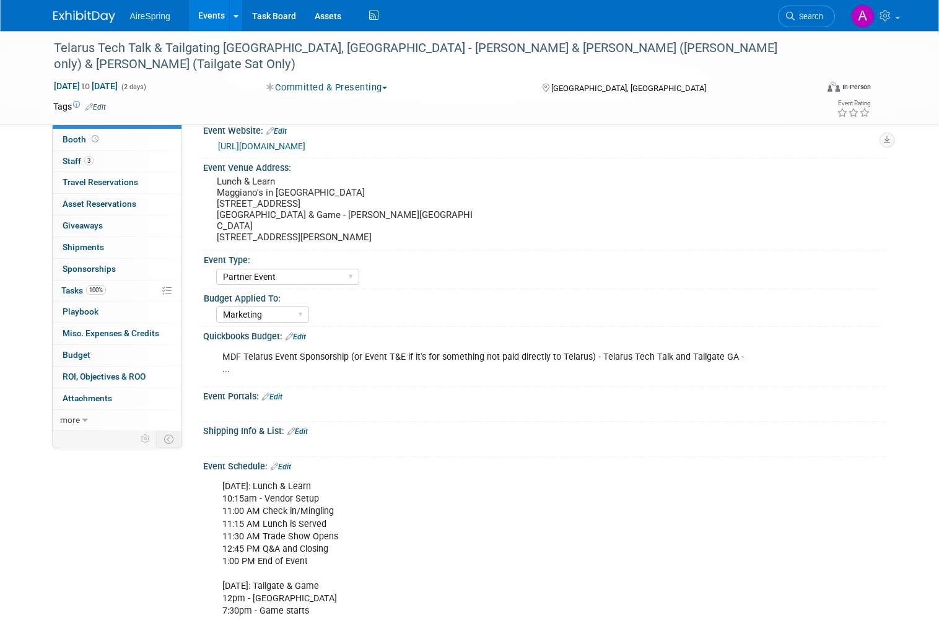
select select "Partner Event"
select select "Marketing"
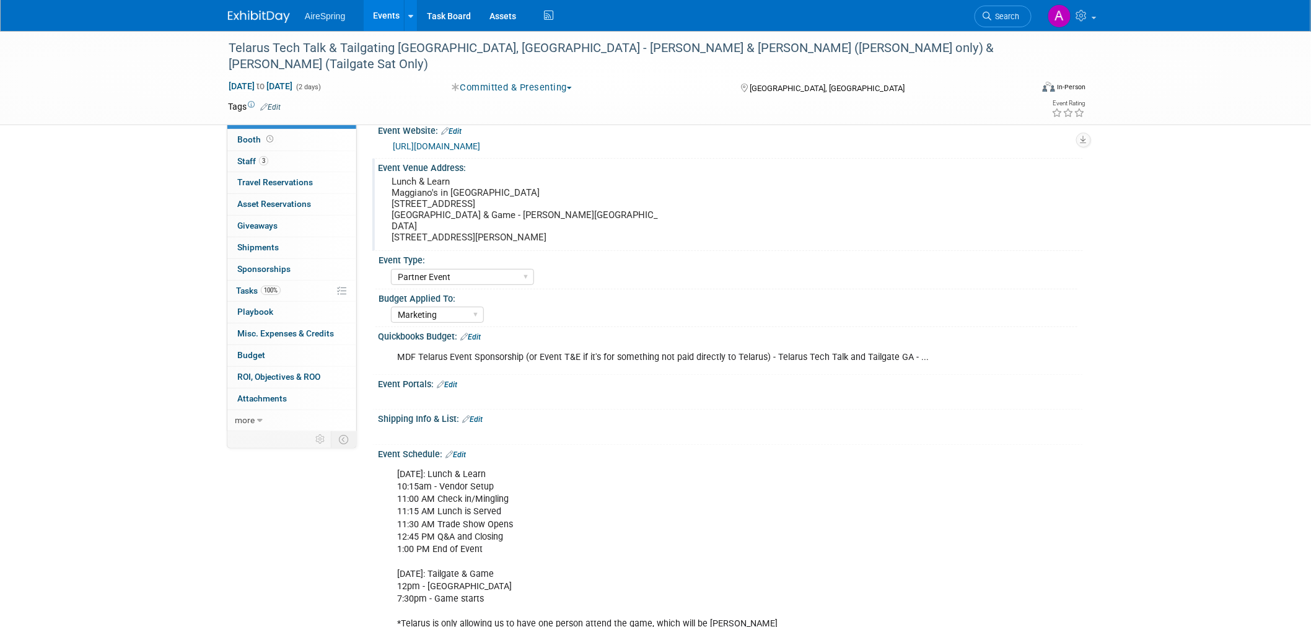
click at [480, 224] on pre "Lunch & Learn Maggiano's in Perimeter Mall 4400 Ashford Dunwoody Rd Space #3035…" at bounding box center [525, 209] width 266 height 67
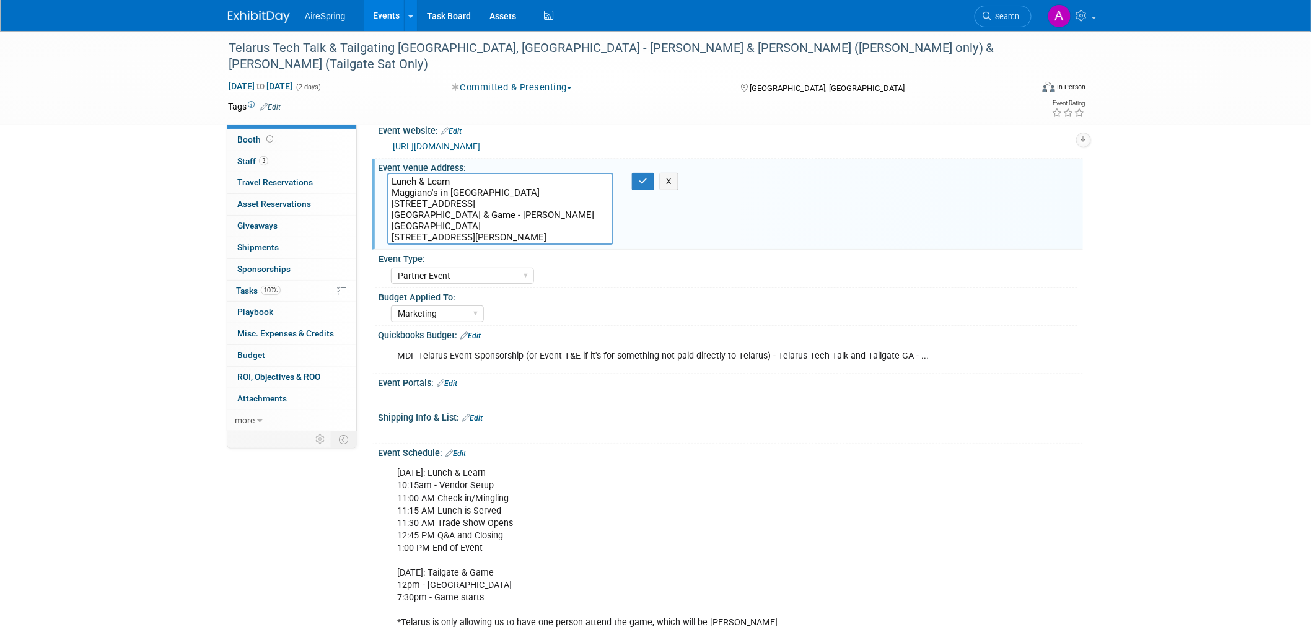
drag, startPoint x: 502, startPoint y: 214, endPoint x: 390, endPoint y: 203, distance: 112.0
click at [390, 203] on textarea "Lunch & Learn Maggiano's in Perimeter Mall 4400 Ashford Dunwoody Rd Space #3035…" at bounding box center [500, 209] width 226 height 72
click at [494, 214] on textarea "Lunch & Learn Maggiano's in Perimeter Mall 4400 Ashford Dunwoody Rd Space #3035…" at bounding box center [500, 209] width 226 height 72
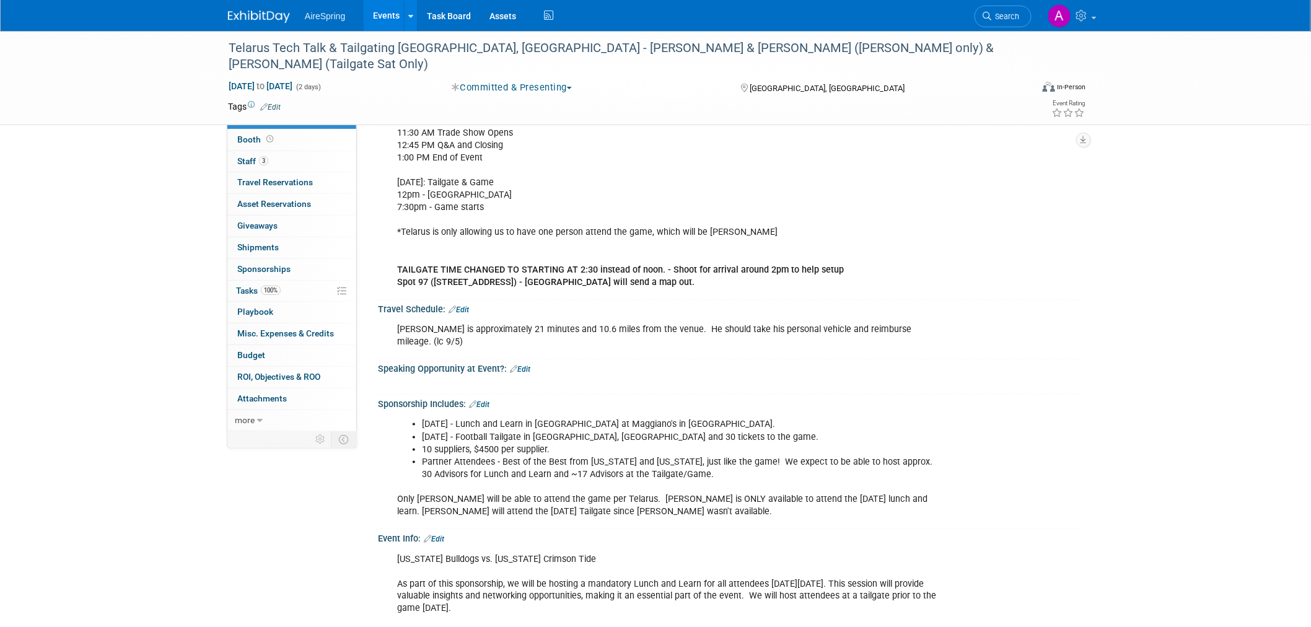
scroll to position [413, 0]
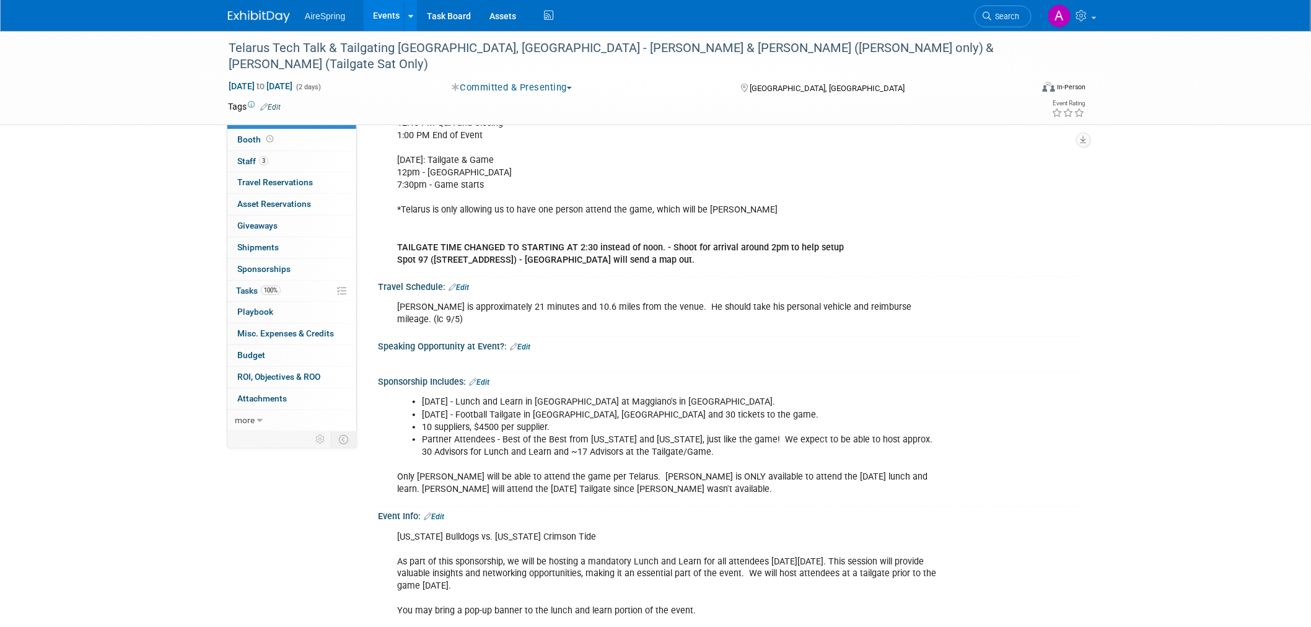
click at [703, 182] on div "Friday, Sept 26th: Lunch & Learn 10:15am - Vendor Setup 11:00 AM Check in/Mingl…" at bounding box center [667, 160] width 558 height 224
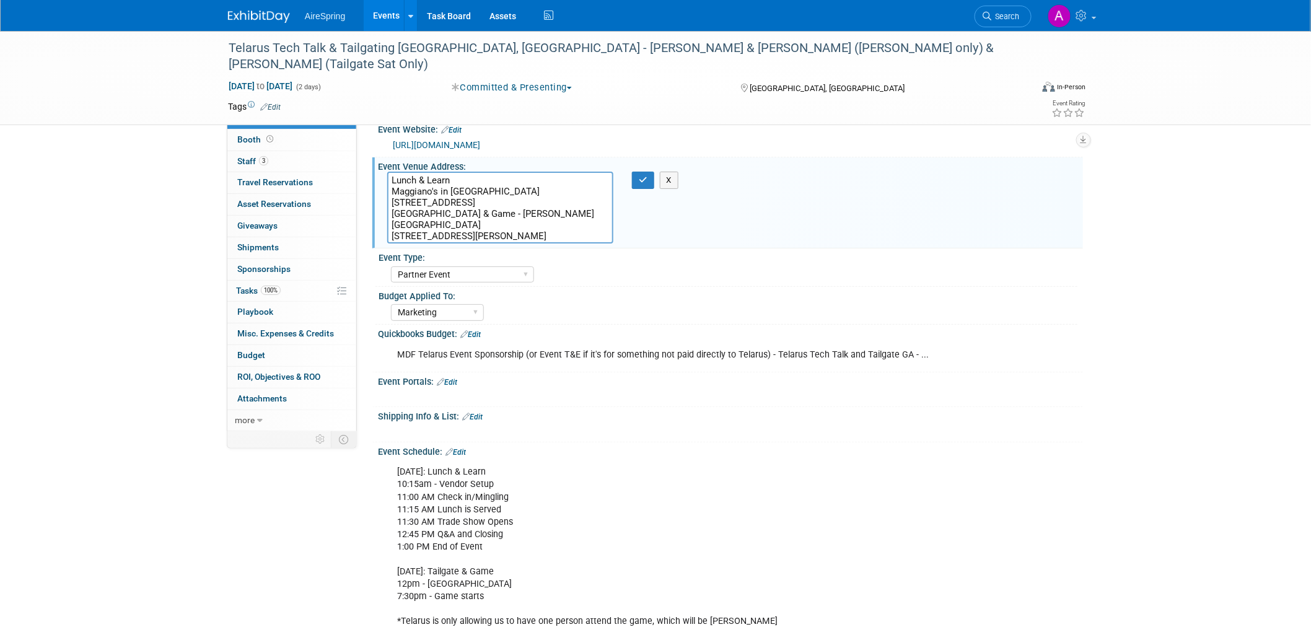
scroll to position [0, 0]
click at [417, 44] on div "Telarus Tech Talk & Tailgating [GEOGRAPHIC_DATA], [GEOGRAPHIC_DATA] - [PERSON_N…" at bounding box center [618, 56] width 789 height 38
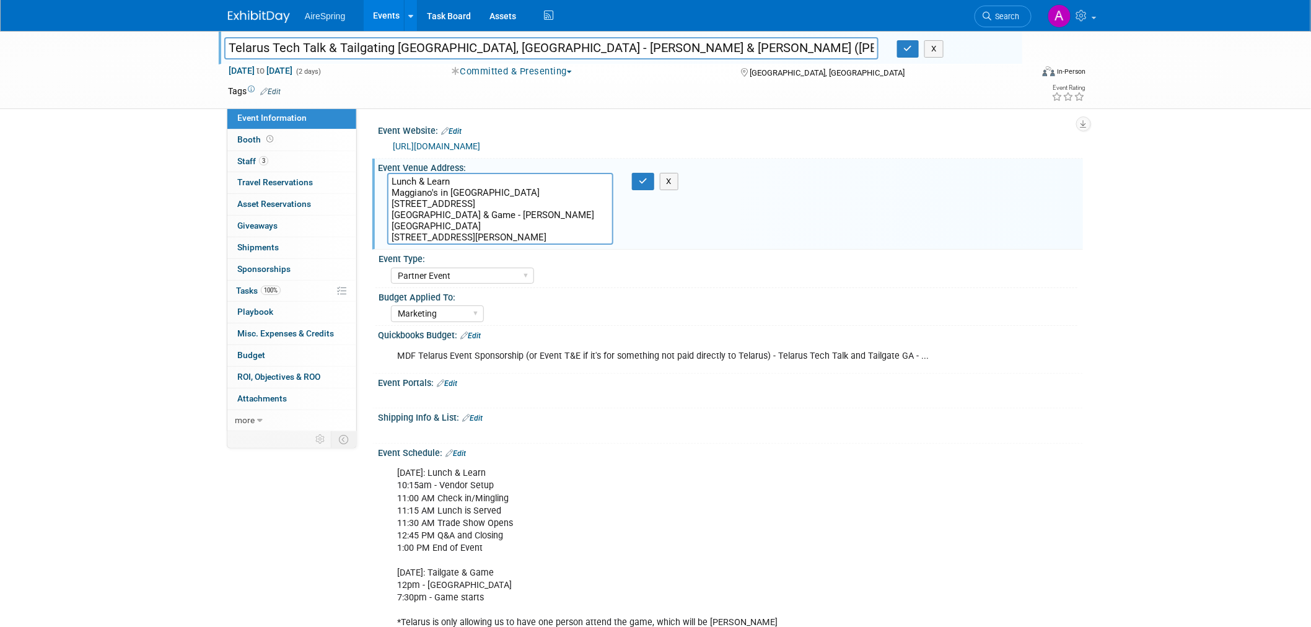
drag, startPoint x: 227, startPoint y: 46, endPoint x: 455, endPoint y: 47, distance: 227.4
click at [455, 47] on input "Telarus Tech Talk & Tailgating [GEOGRAPHIC_DATA], [GEOGRAPHIC_DATA] - [PERSON_N…" at bounding box center [551, 48] width 654 height 22
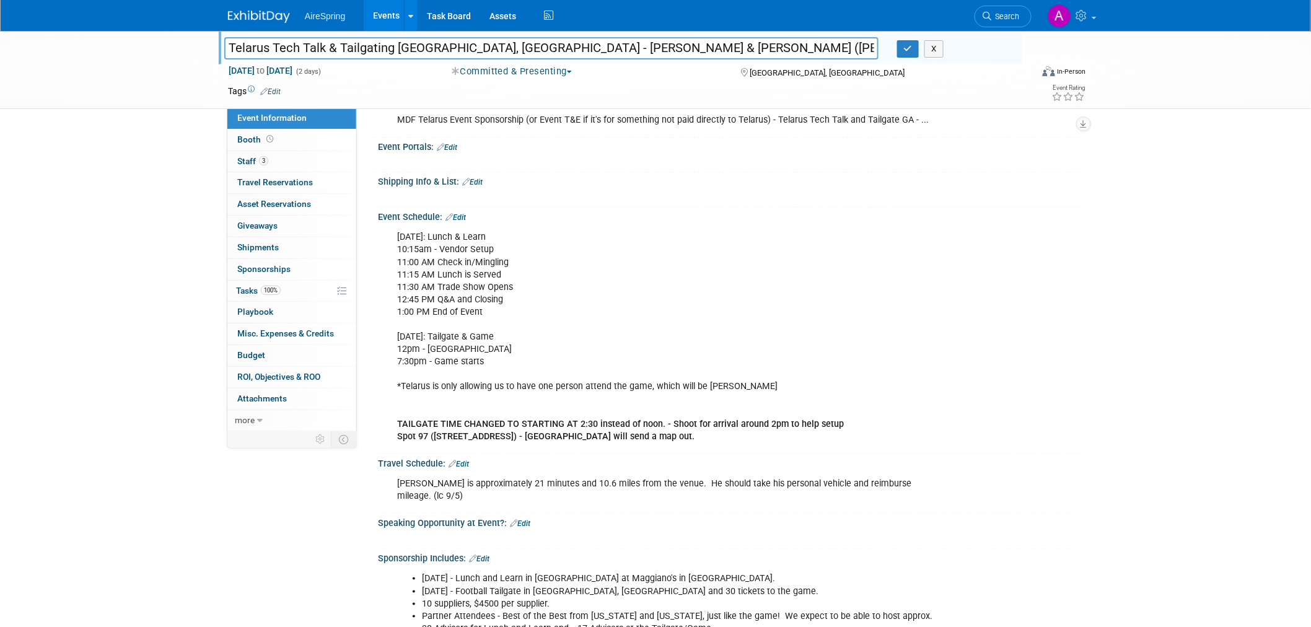
scroll to position [238, 0]
click at [923, 374] on div "Friday, Sept 26th: Lunch & Learn 10:15am - Vendor Setup 11:00 AM Check in/Mingl…" at bounding box center [667, 335] width 558 height 224
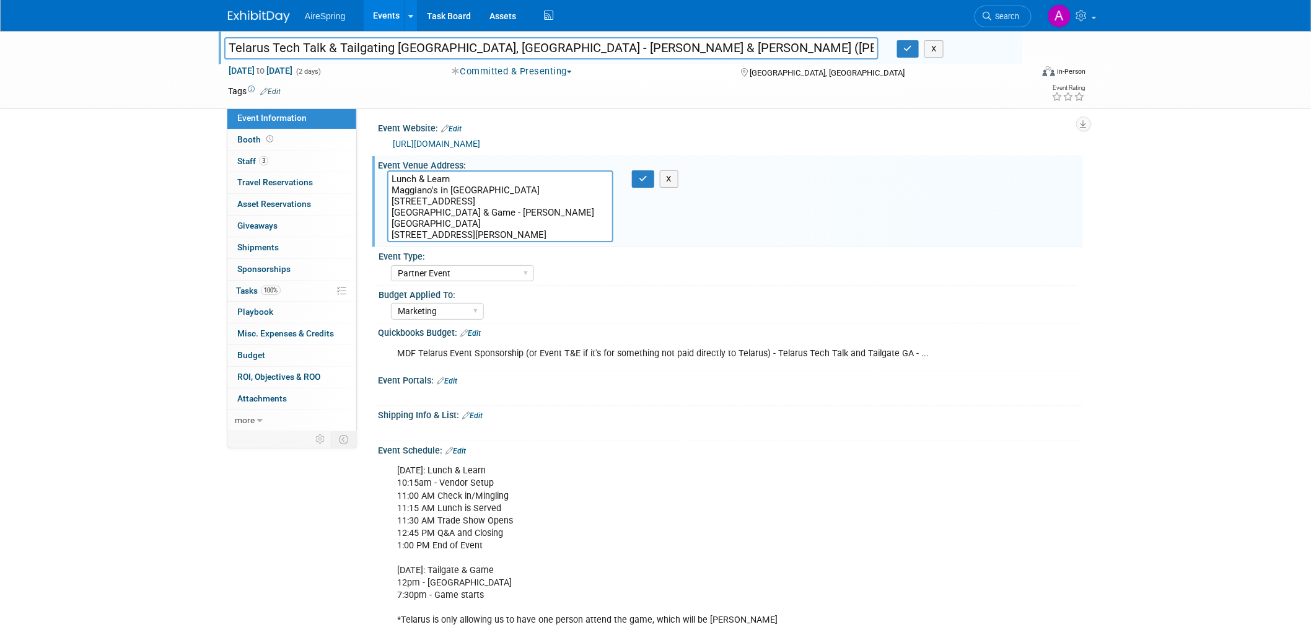
scroll to position [0, 0]
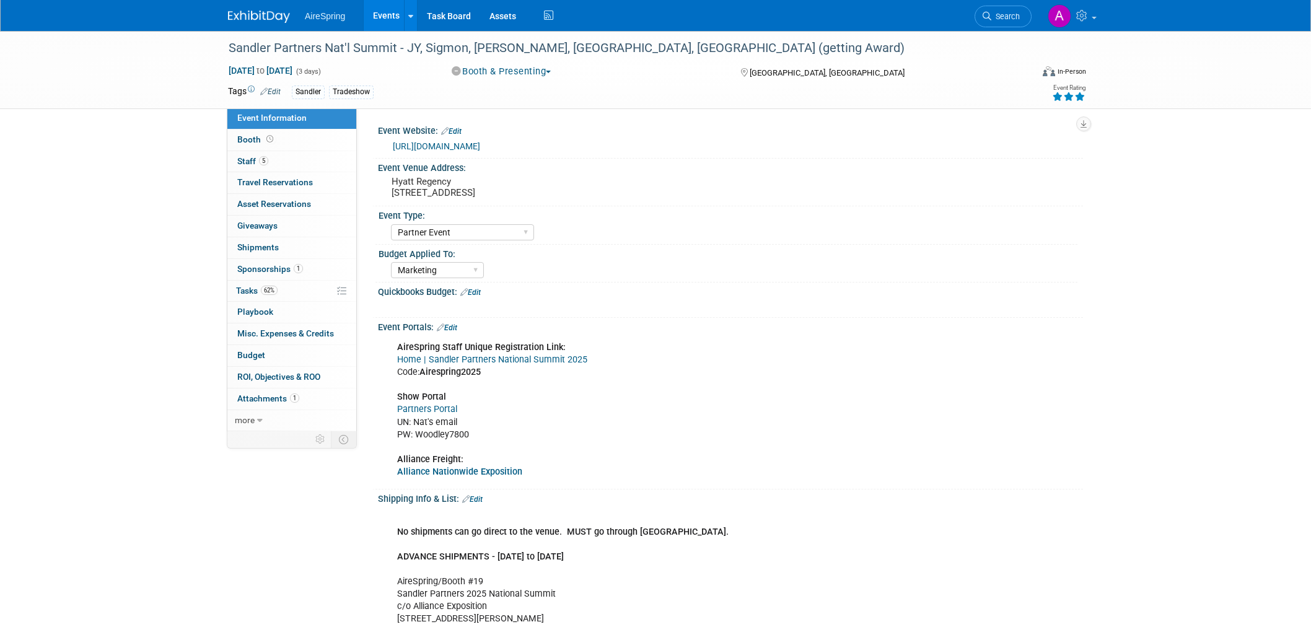
select select "Partner Event"
select select "Marketing"
click at [871, 250] on div "Budget Applied To:" at bounding box center [728, 252] width 699 height 15
click at [1021, 314] on div "Quickbooks Budget: Edit X" at bounding box center [727, 300] width 711 height 35
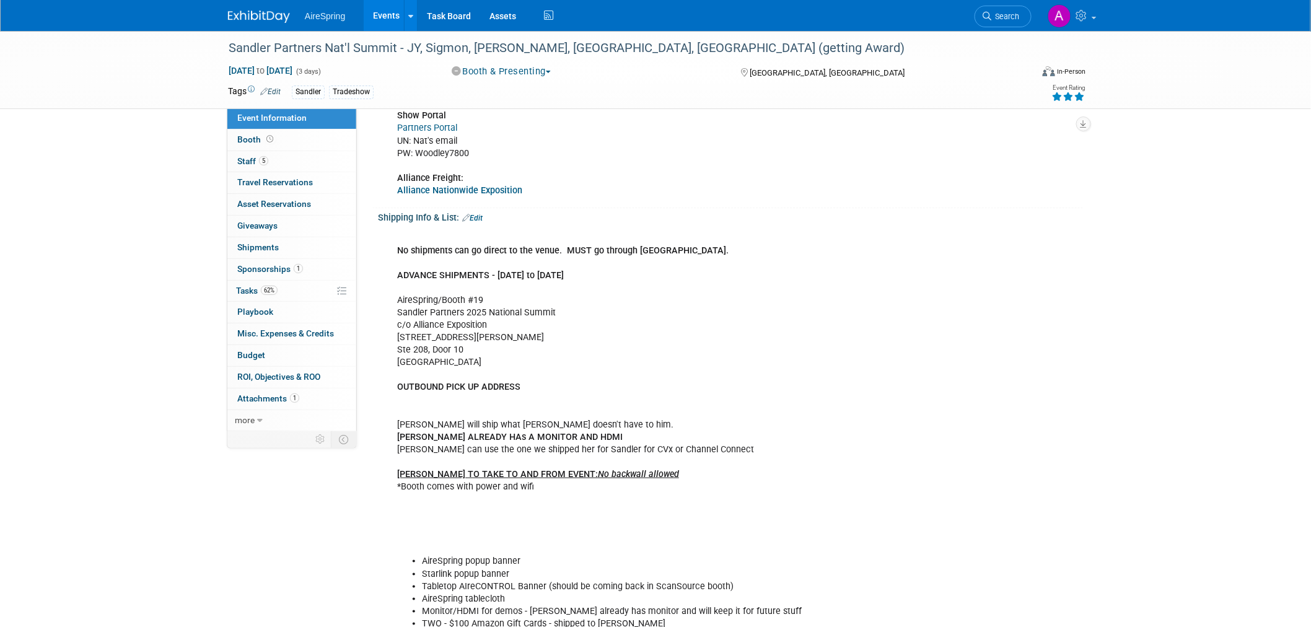
scroll to position [275, 0]
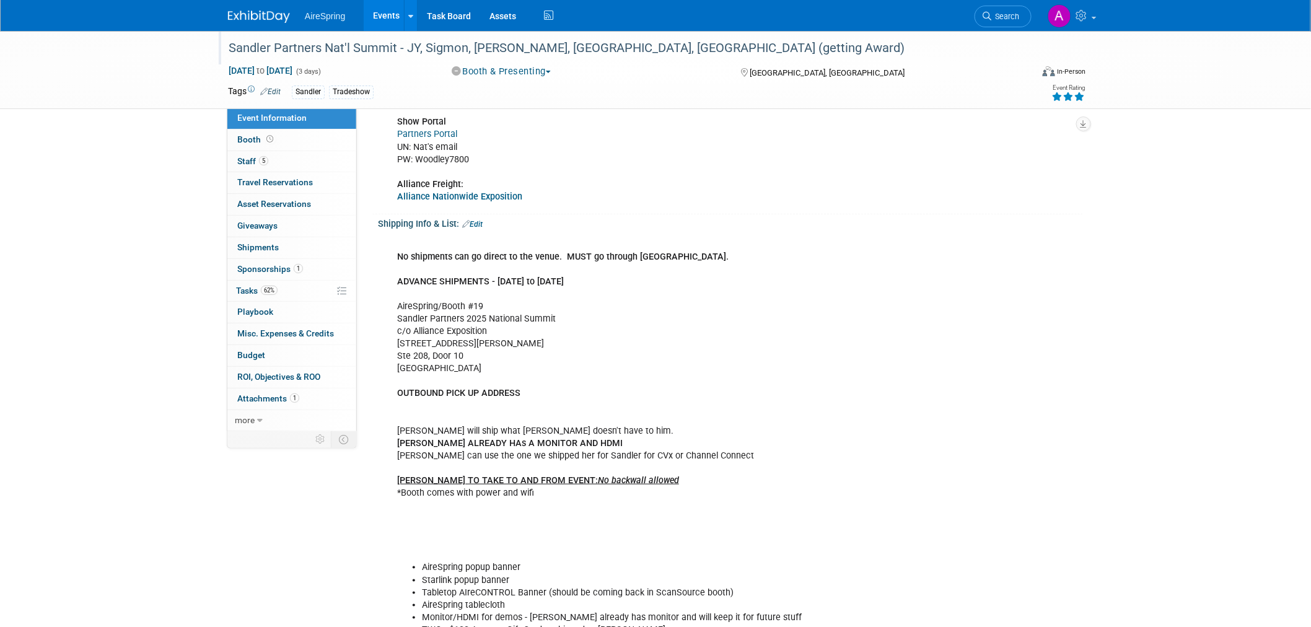
click at [286, 50] on div "Sandler Partners Nat'l Summit - JY, Sigmon, [PERSON_NAME], [GEOGRAPHIC_DATA], […" at bounding box center [618, 48] width 789 height 22
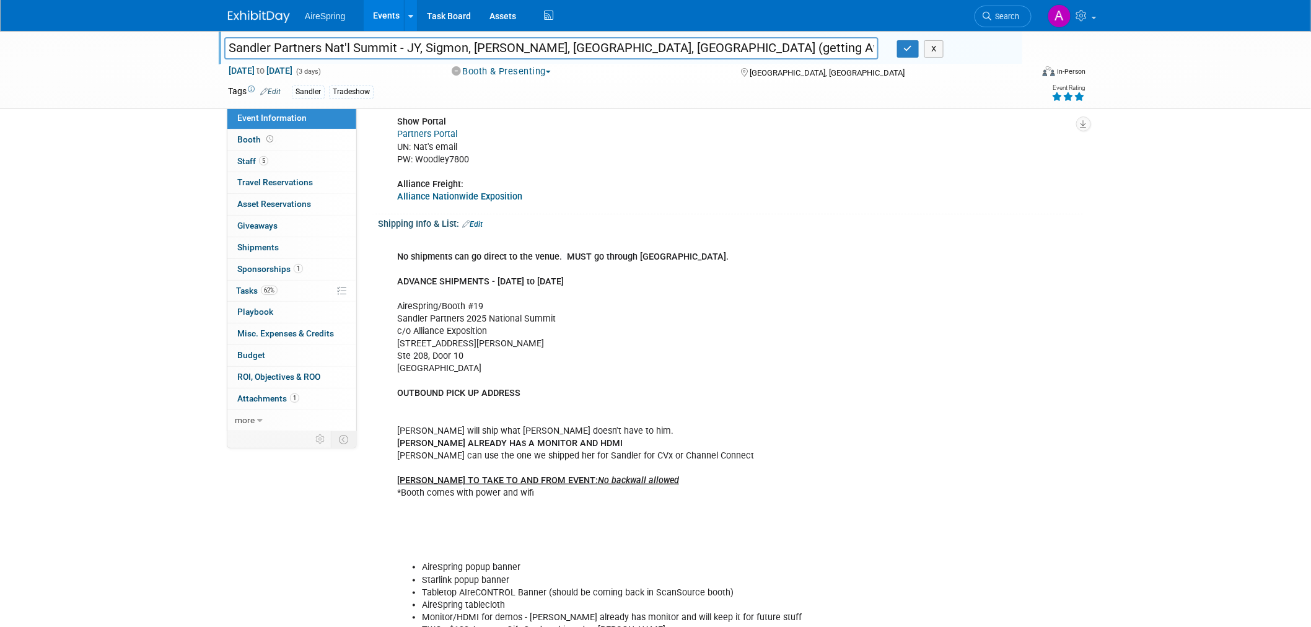
drag, startPoint x: 229, startPoint y: 46, endPoint x: 395, endPoint y: 45, distance: 166.0
click at [395, 45] on input "Sandler Partners Nat'l Summit - JY, Sigmon, [PERSON_NAME], [GEOGRAPHIC_DATA], […" at bounding box center [551, 48] width 654 height 22
click at [946, 311] on div "No shipments can go direct to the venue. MUST go through Alliance. ADVANCE SHIP…" at bounding box center [667, 611] width 558 height 759
click at [242, 17] on img at bounding box center [259, 17] width 62 height 12
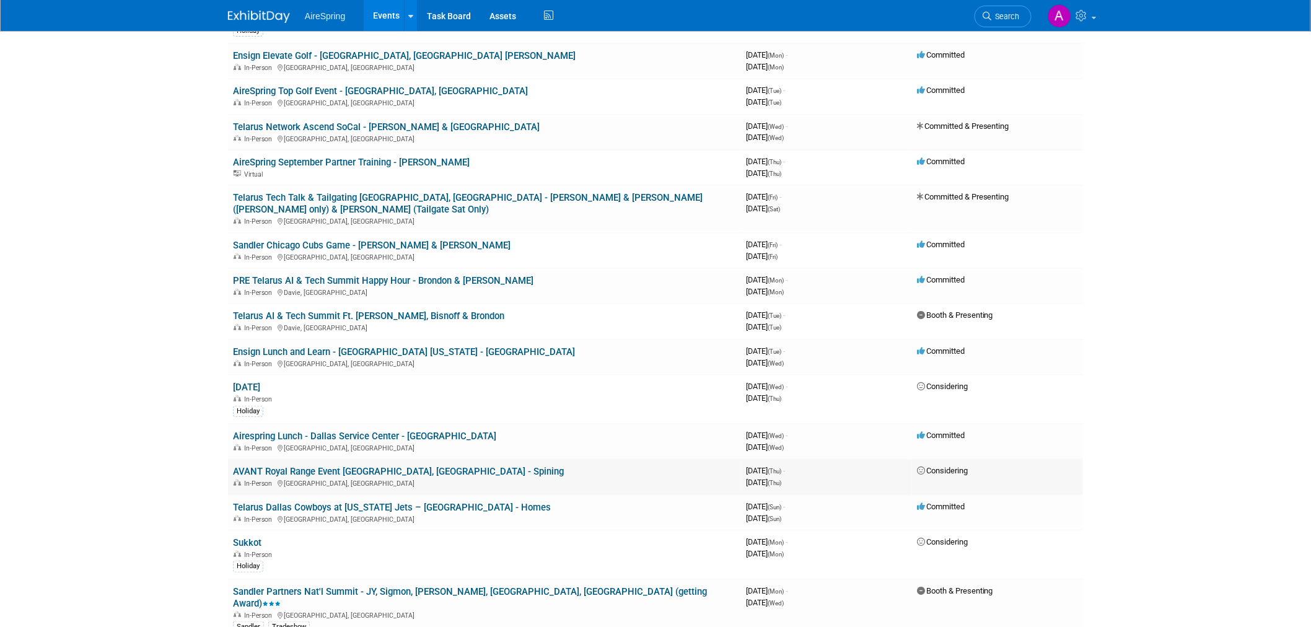
scroll to position [275, 0]
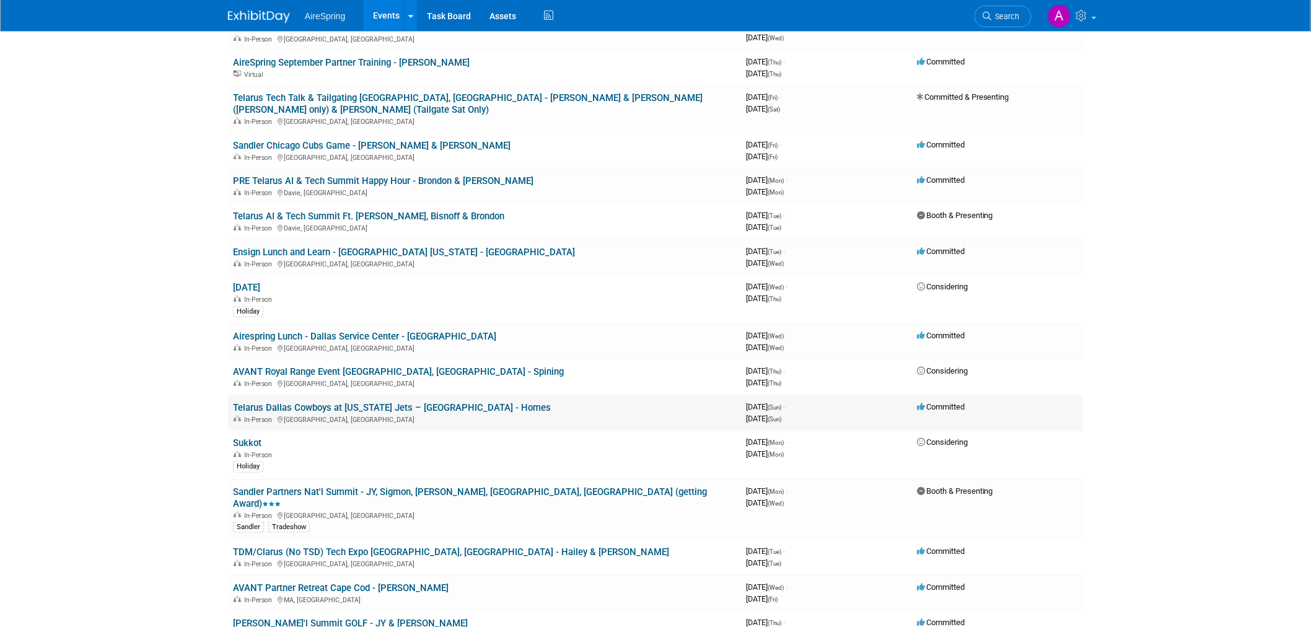
click at [393, 402] on link "Telarus Dallas Cowboys at [US_STATE] Jets – [GEOGRAPHIC_DATA] - Homes" at bounding box center [392, 407] width 318 height 11
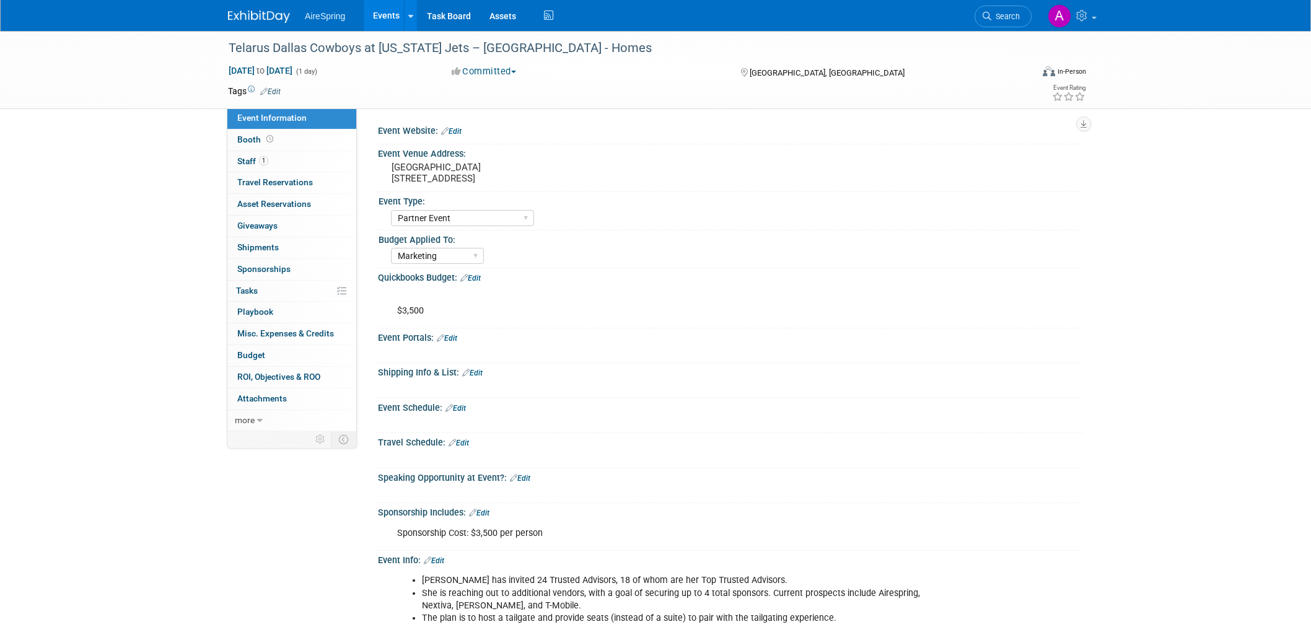
select select "Partner Event"
select select "Marketing"
click at [435, 175] on pre "[GEOGRAPHIC_DATA] [STREET_ADDRESS]" at bounding box center [525, 173] width 266 height 22
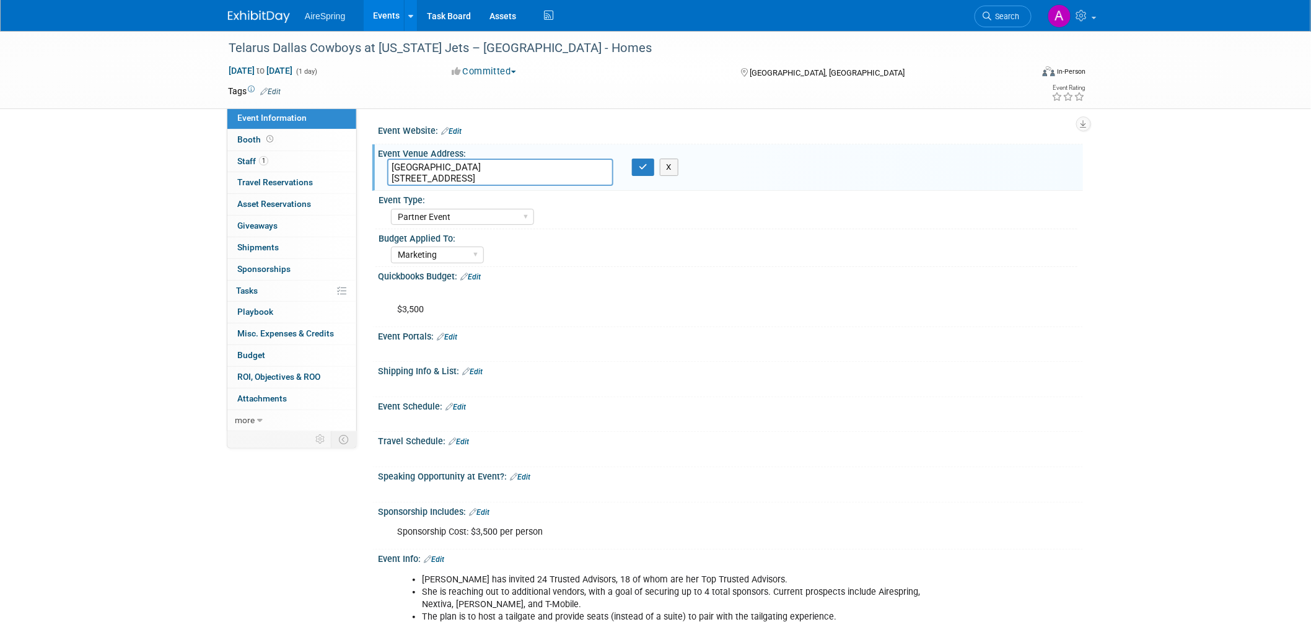
drag, startPoint x: 598, startPoint y: 178, endPoint x: 381, endPoint y: 188, distance: 217.0
click at [381, 188] on div "Event Venue Address: [GEOGRAPHIC_DATA] [STREET_ADDRESS] [GEOGRAPHIC_DATA] [STRE…" at bounding box center [727, 167] width 711 height 47
click at [882, 380] on div at bounding box center [667, 386] width 558 height 12
click at [785, 387] on div at bounding box center [667, 386] width 558 height 12
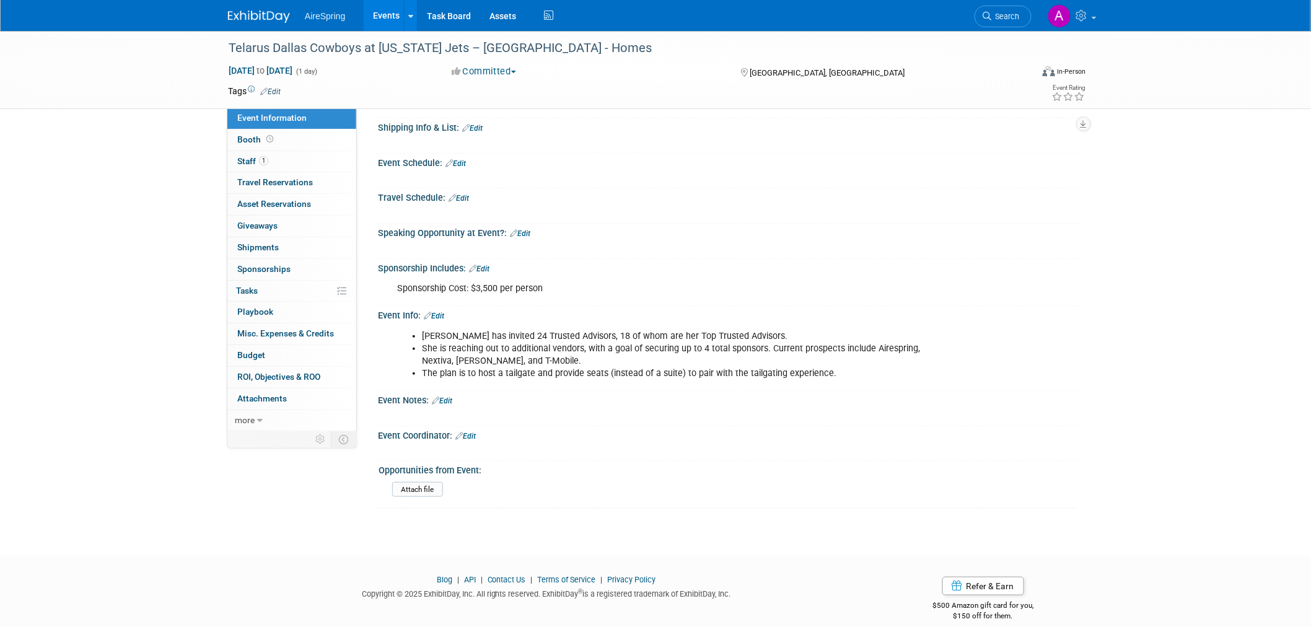
scroll to position [252, 0]
